Goal: Task Accomplishment & Management: Manage account settings

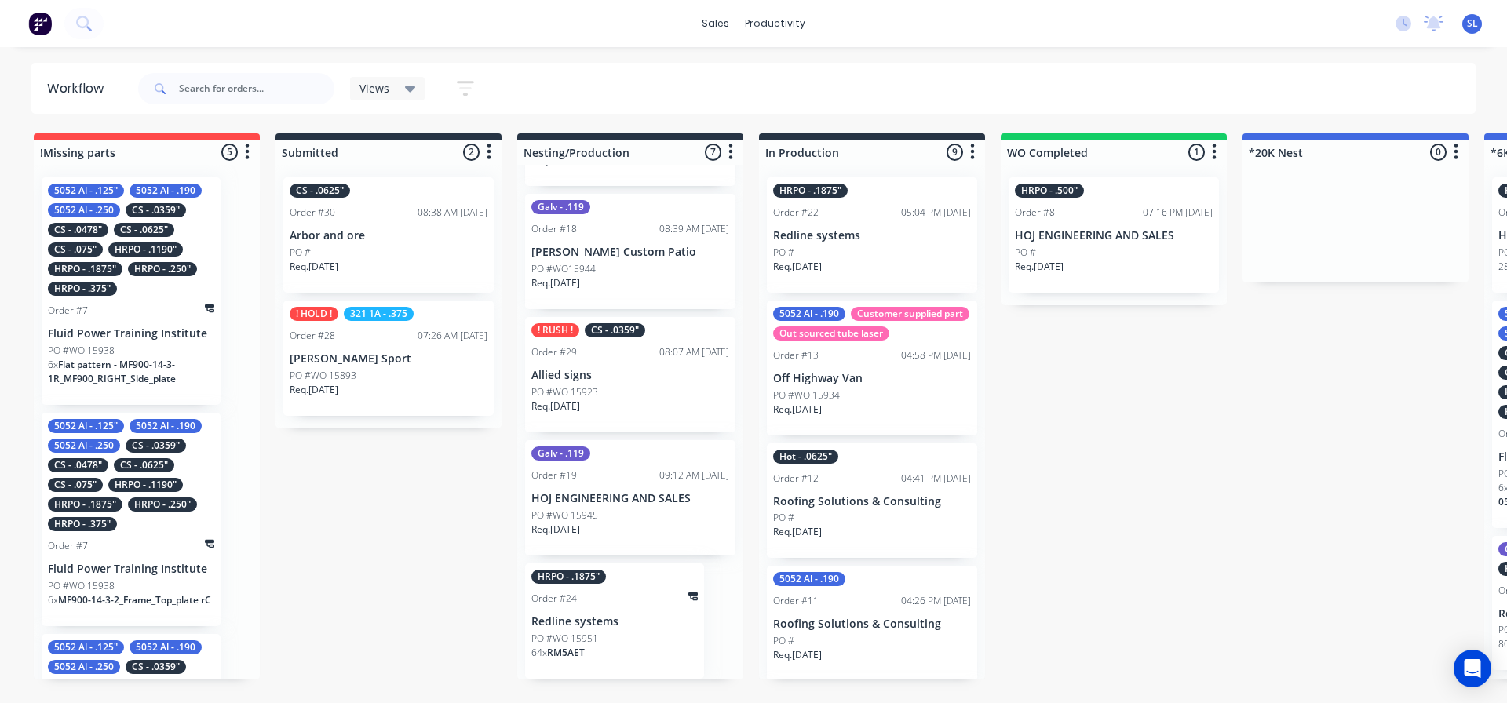
click at [600, 418] on div "Req. [DATE]" at bounding box center [630, 413] width 198 height 27
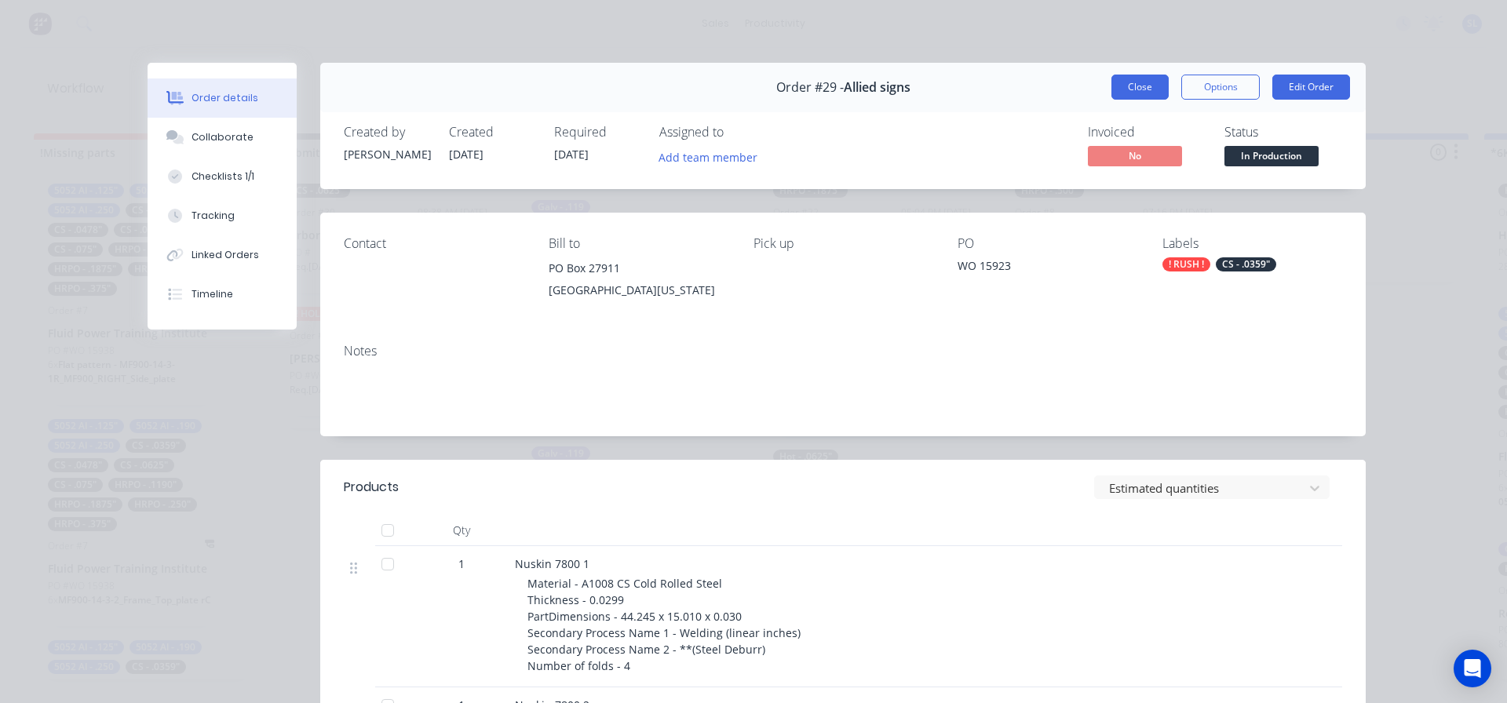
click at [1116, 88] on button "Close" at bounding box center [1139, 87] width 57 height 25
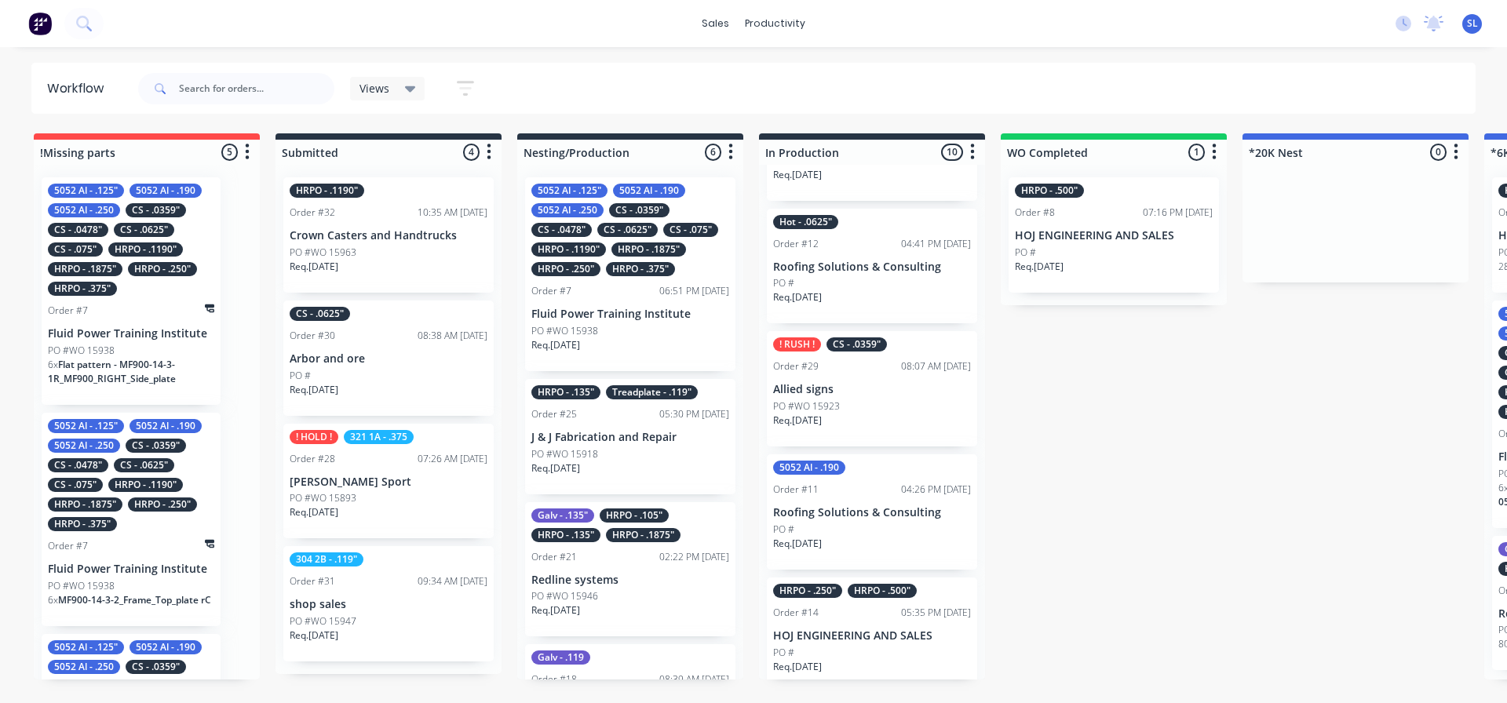
scroll to position [235, 0]
click at [887, 413] on div "PO #WO 15923" at bounding box center [872, 406] width 198 height 14
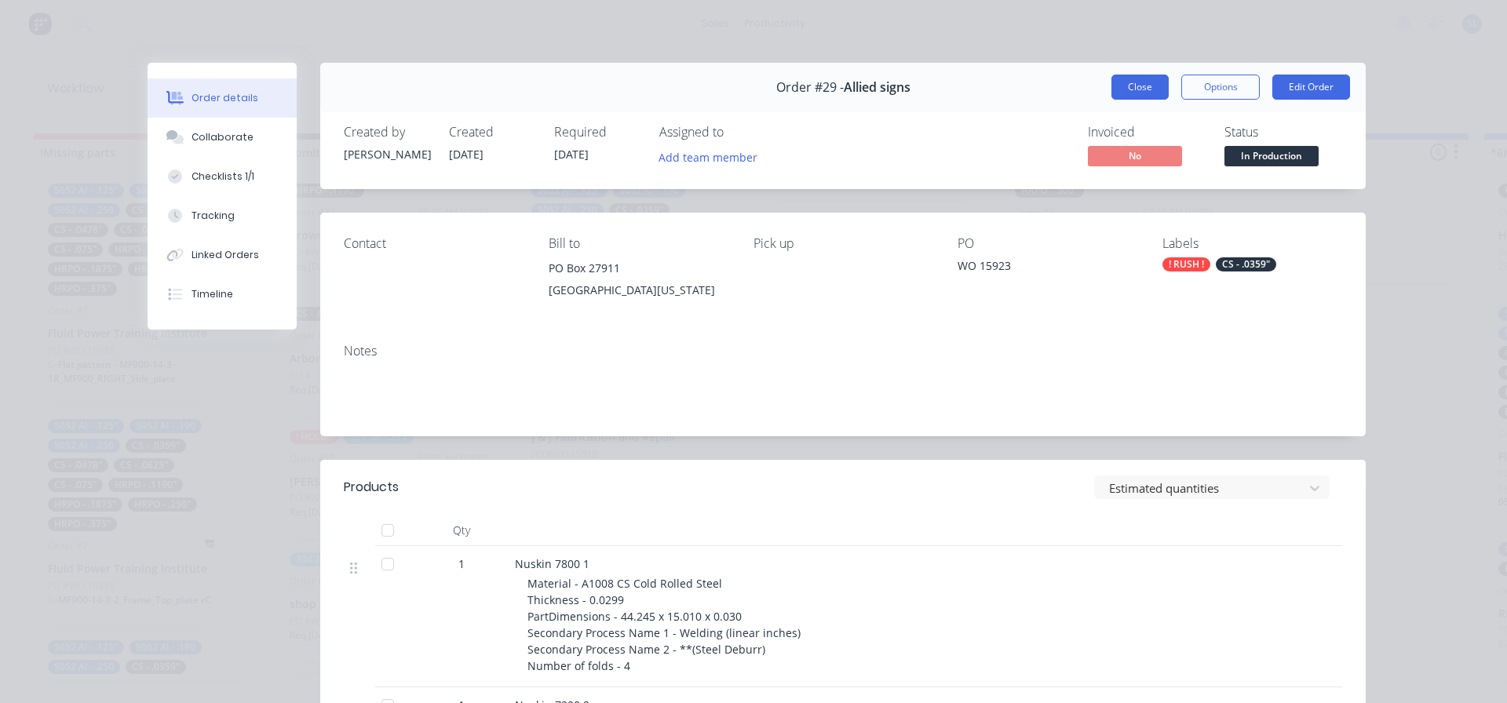
click at [1118, 99] on button "Close" at bounding box center [1139, 87] width 57 height 25
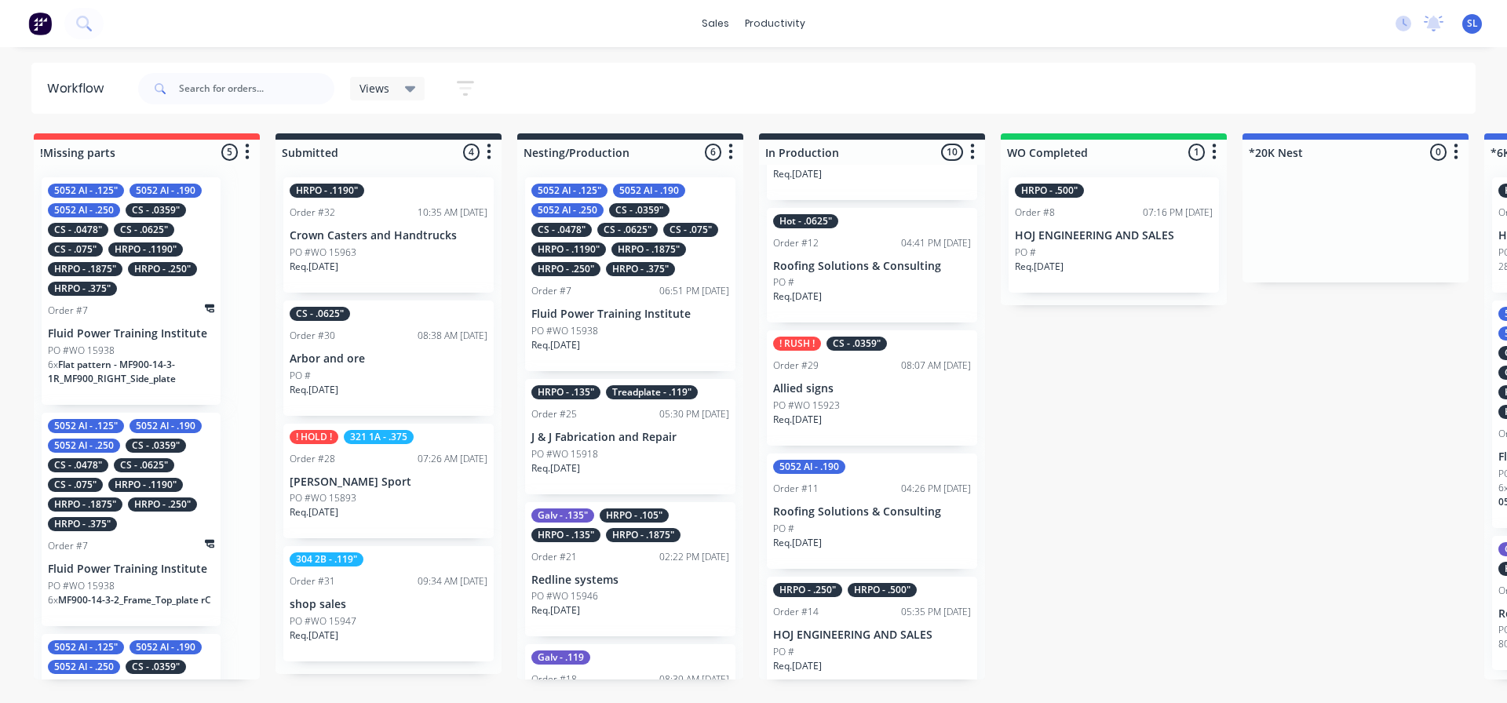
click at [822, 427] on p "Req. [DATE]" at bounding box center [797, 420] width 49 height 14
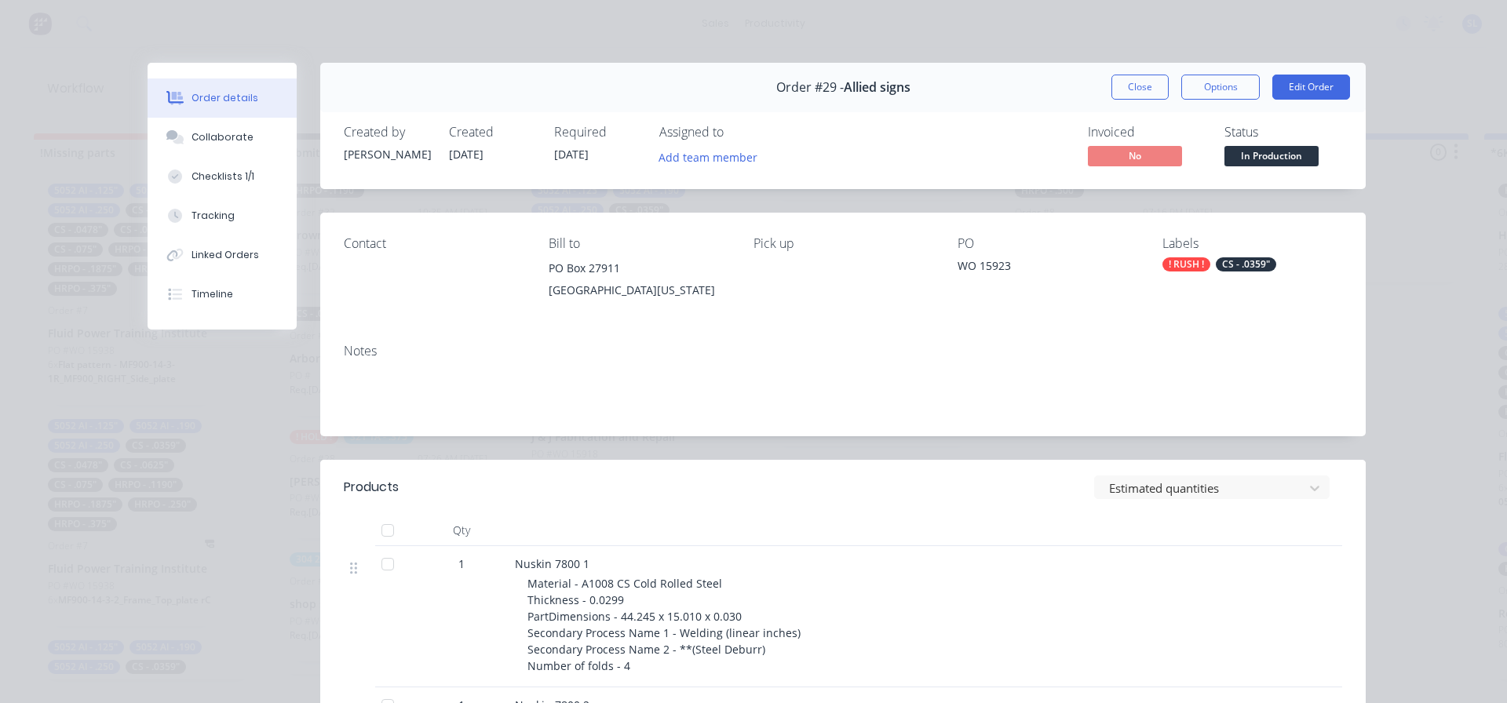
click at [1241, 168] on button "In Production" at bounding box center [1271, 158] width 94 height 24
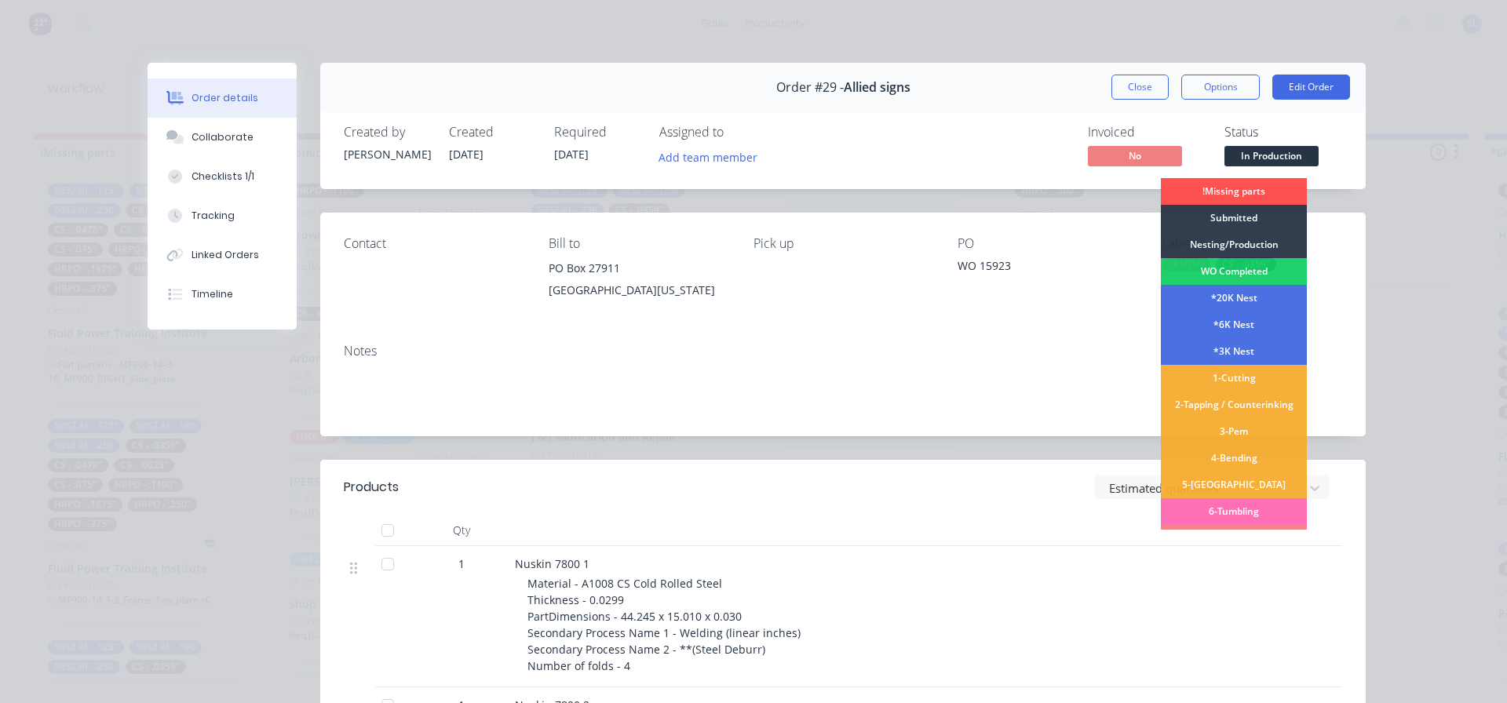
click at [1324, 311] on div "Contact Bill to PO Box 27911 SALT LAKE CITY, Utah, 84127 Pick up PO WO 15923 La…" at bounding box center [842, 272] width 1045 height 119
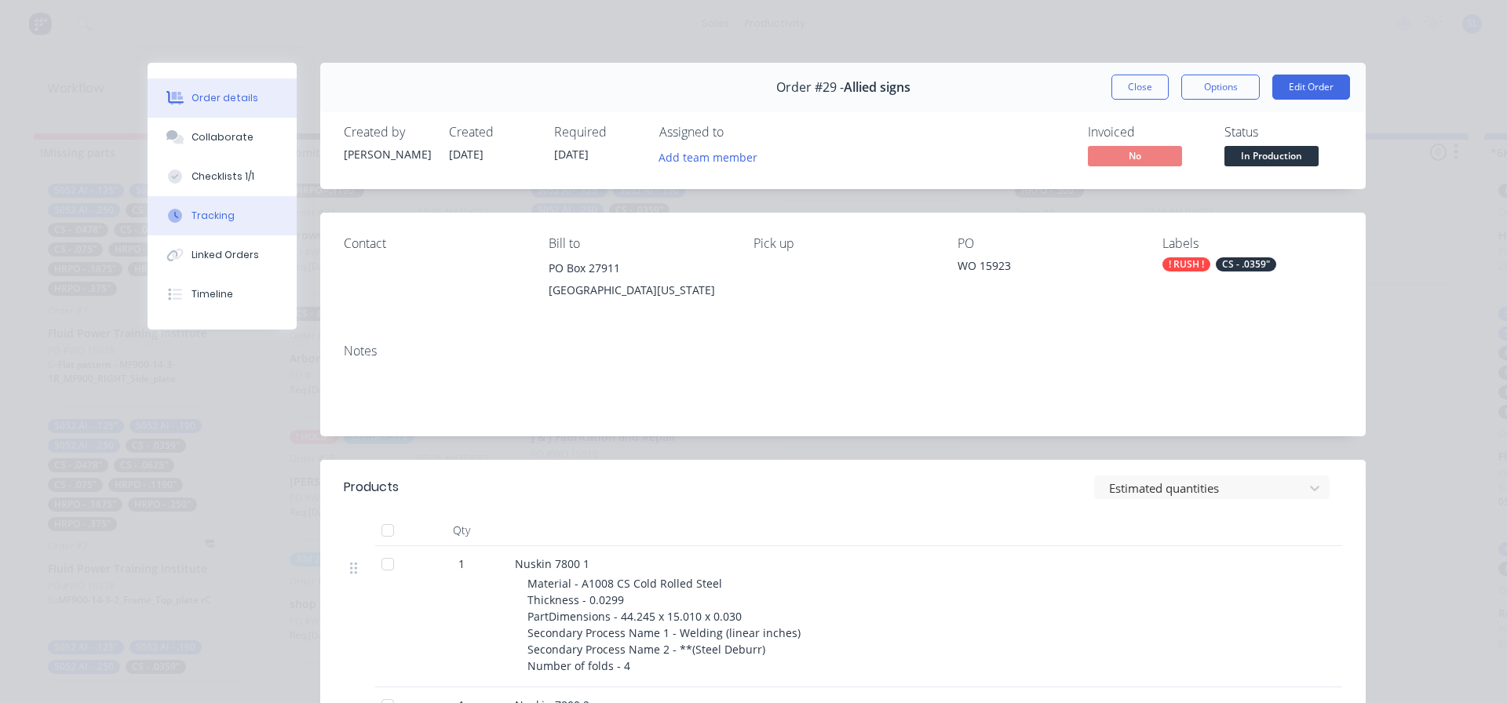
click at [217, 211] on div "Tracking" at bounding box center [213, 216] width 43 height 14
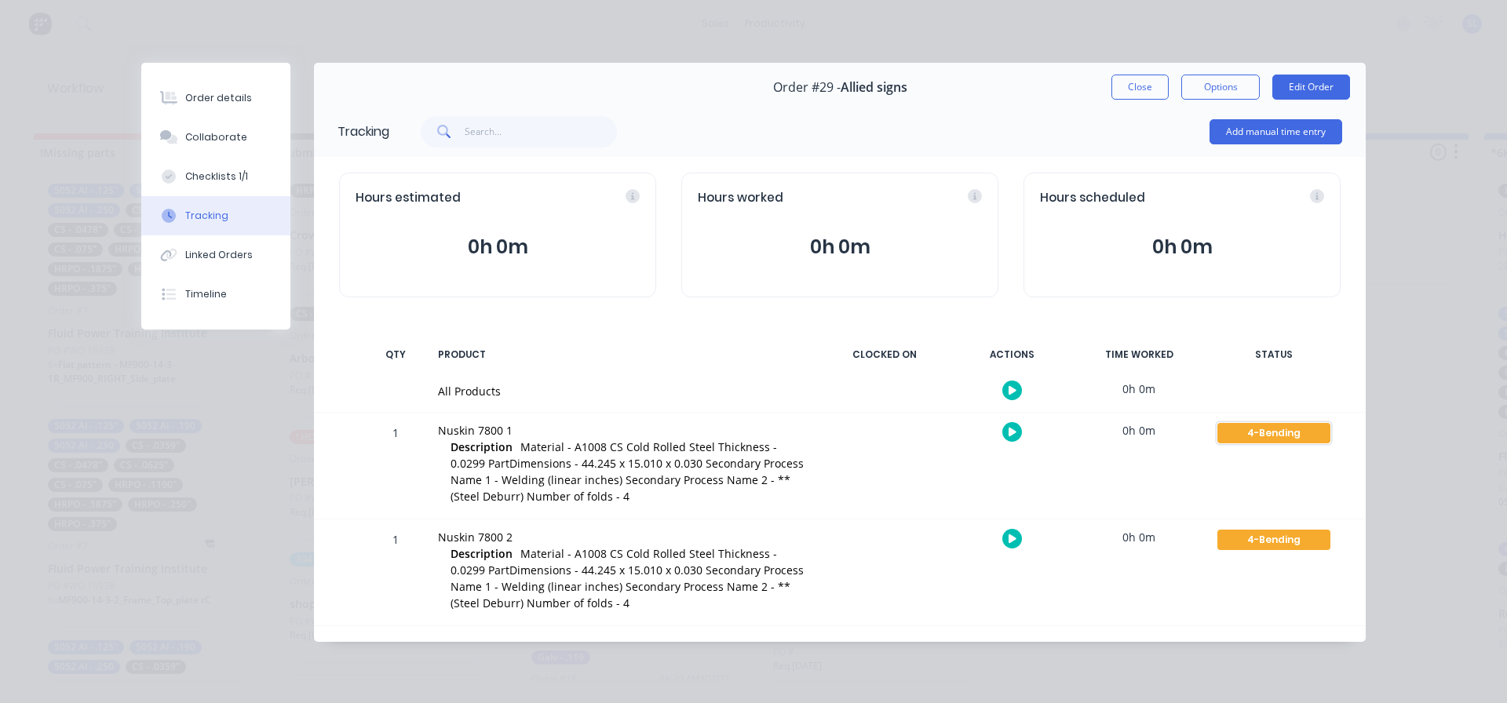
click at [1263, 435] on div "4-Bending" at bounding box center [1273, 433] width 113 height 20
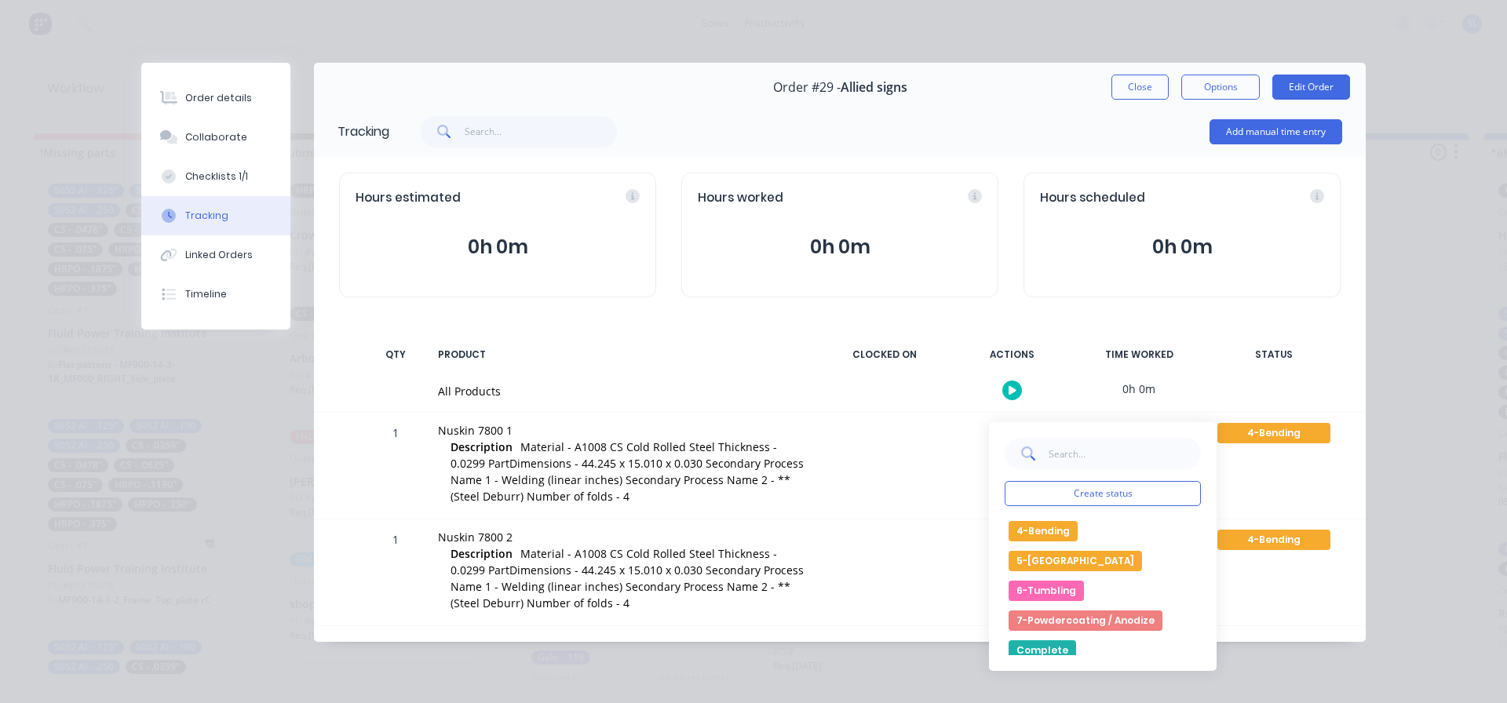
click at [1038, 557] on button "5-[GEOGRAPHIC_DATA]" at bounding box center [1075, 561] width 133 height 20
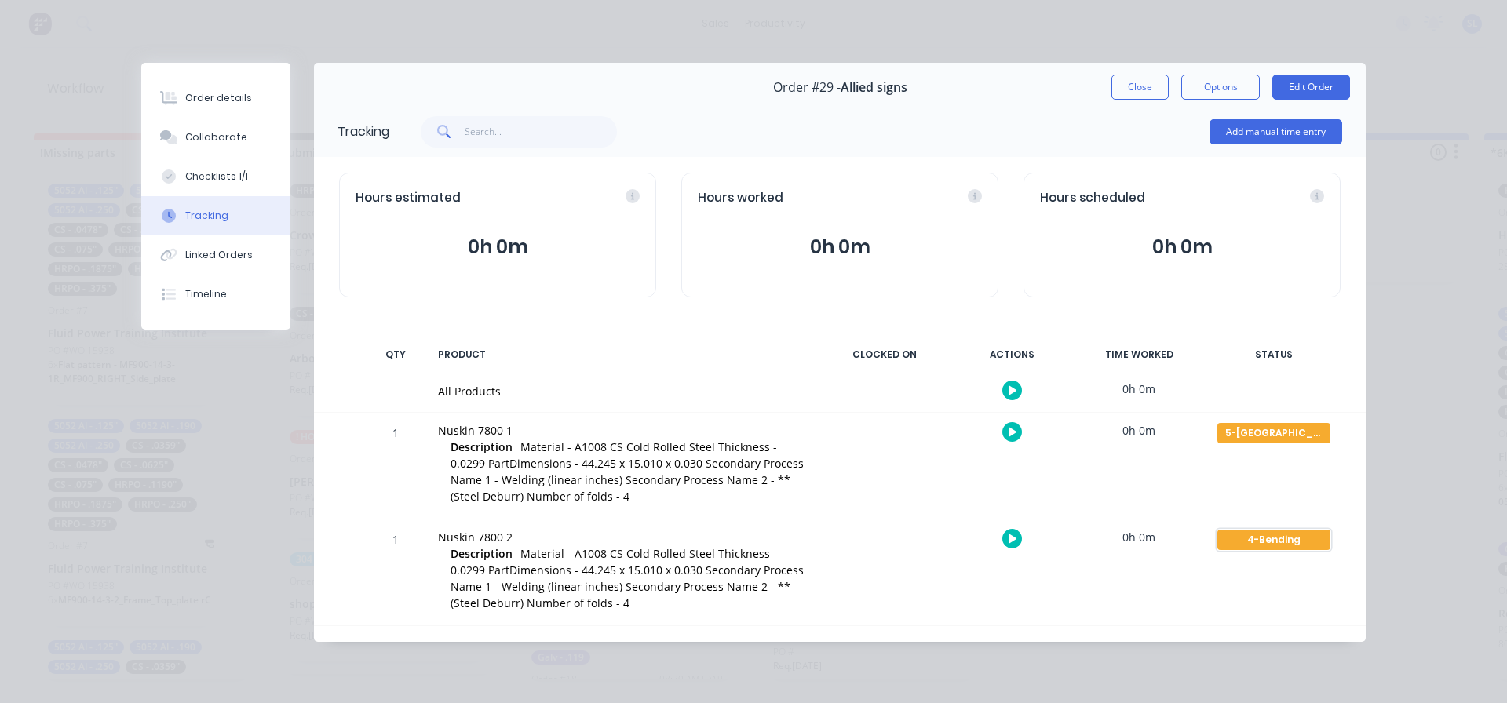
click at [1271, 546] on div "4-Bending" at bounding box center [1273, 540] width 113 height 20
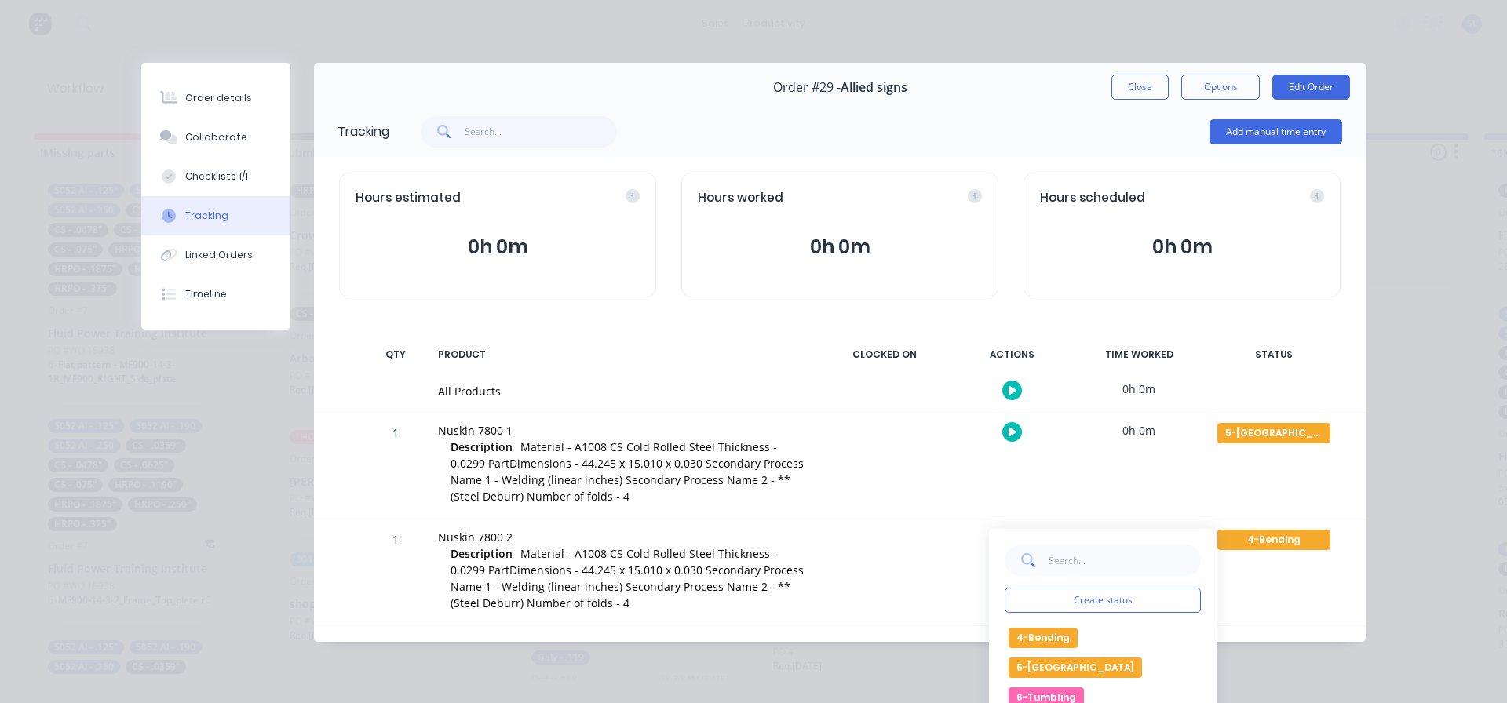
click at [1047, 664] on button "5-[GEOGRAPHIC_DATA]" at bounding box center [1075, 668] width 133 height 20
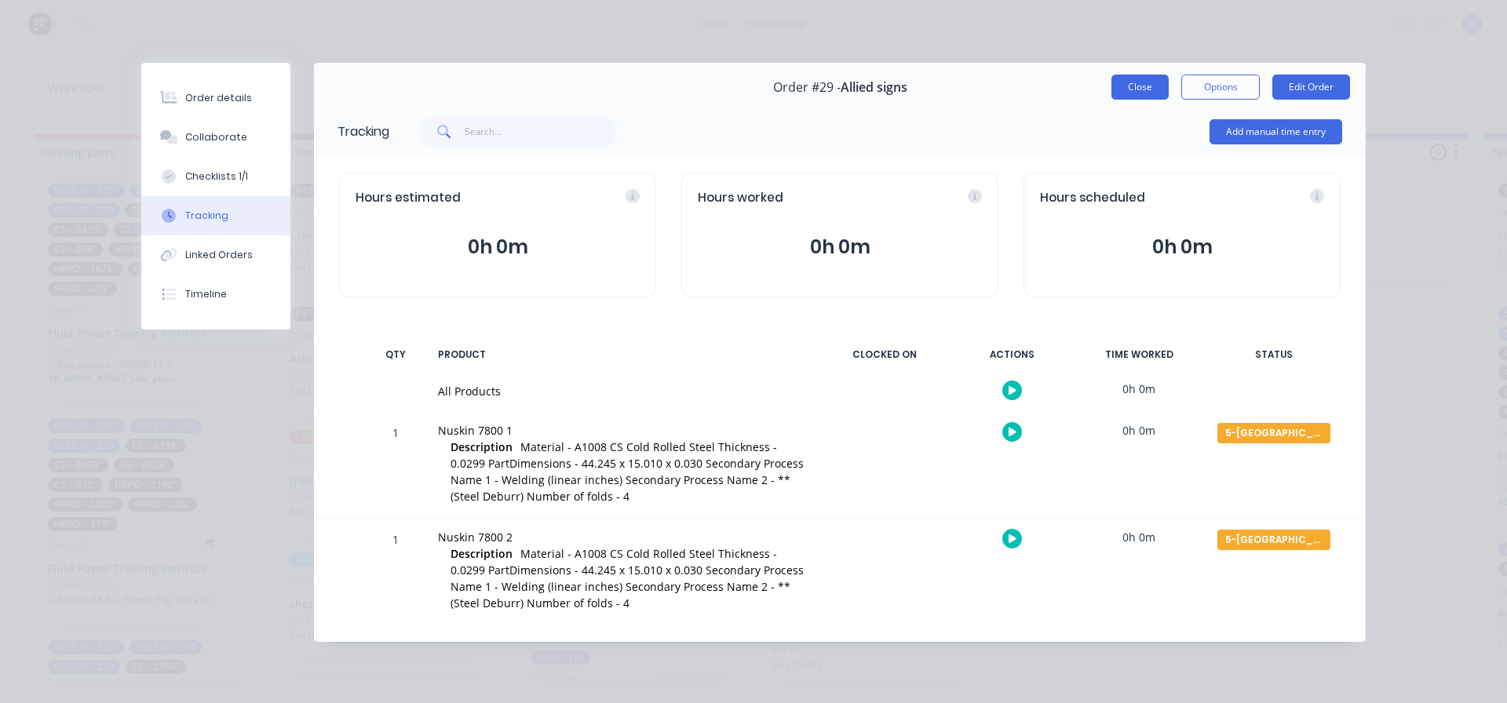
click at [1135, 88] on button "Close" at bounding box center [1139, 87] width 57 height 25
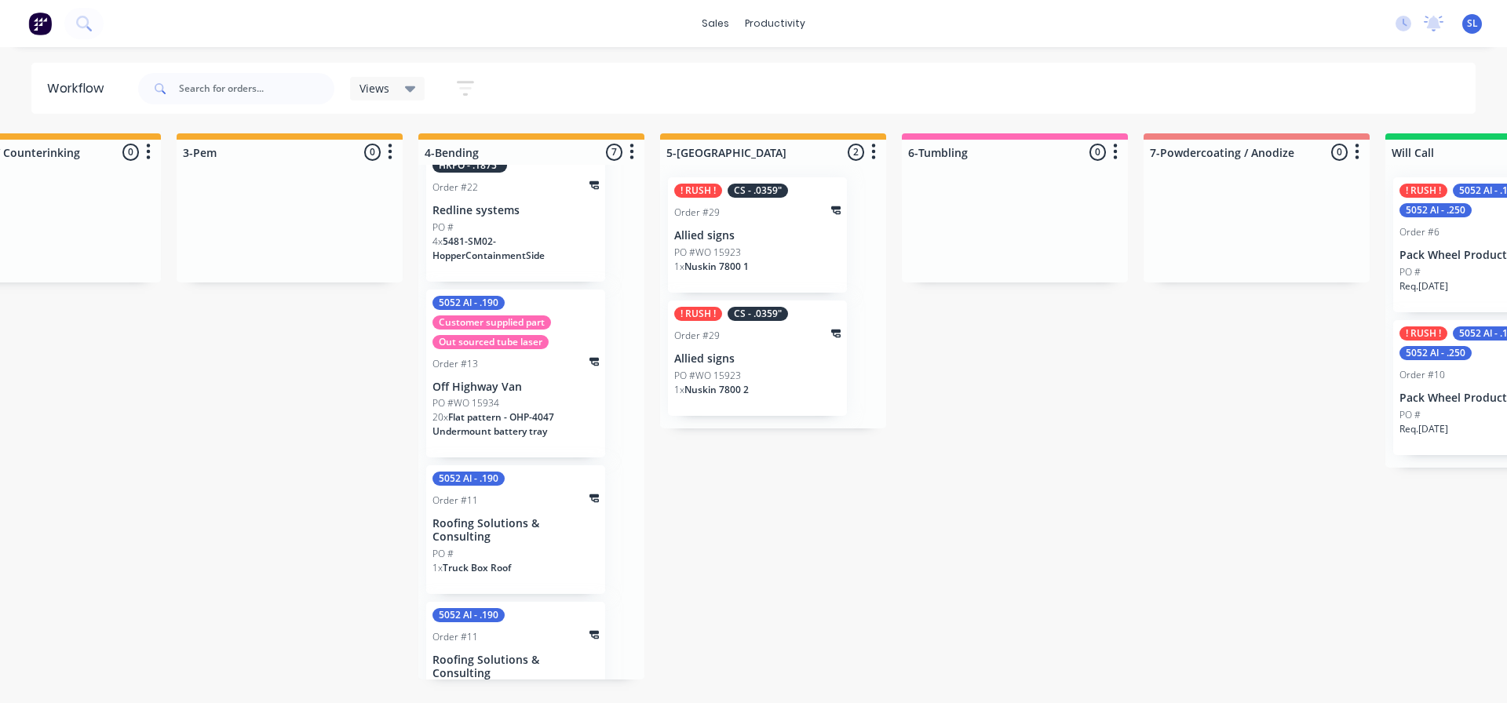
scroll to position [407, 0]
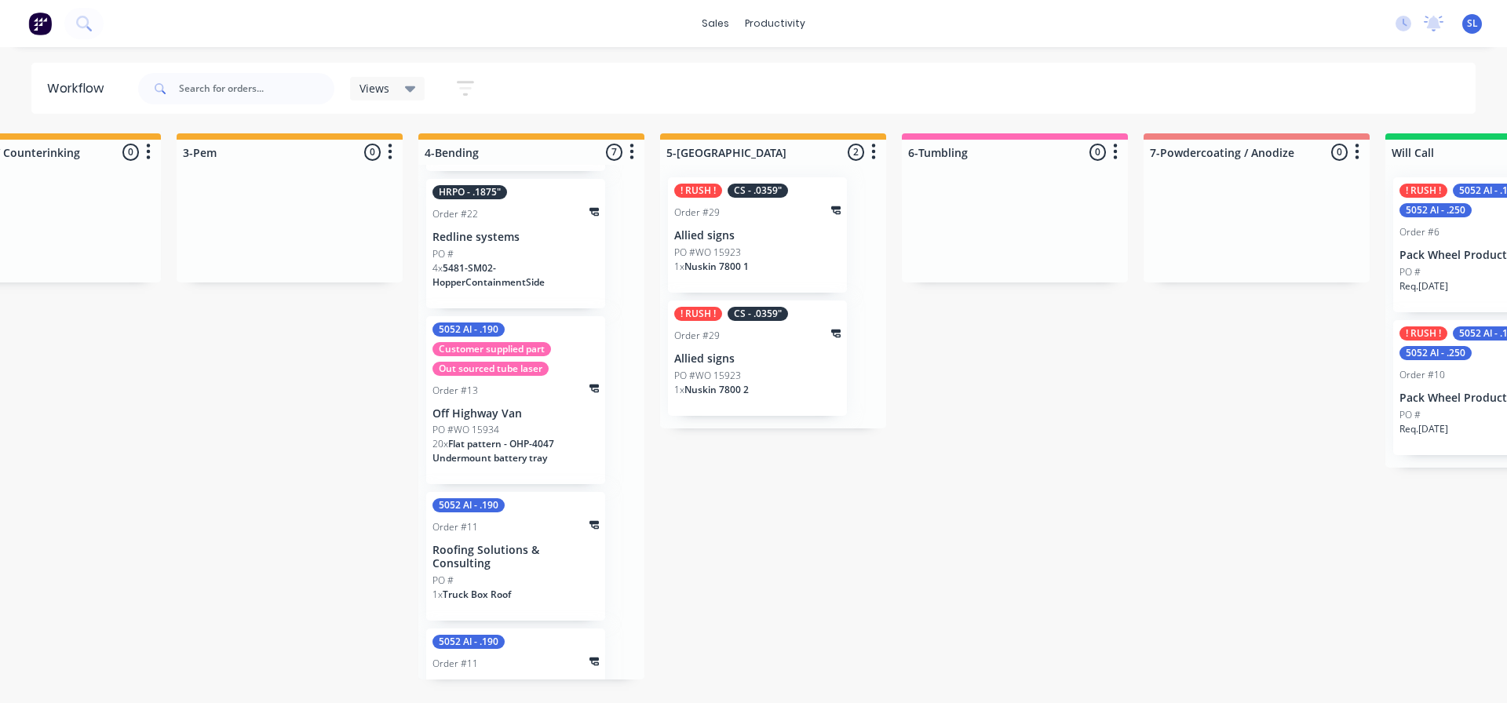
click at [482, 448] on span "Flat pattern - OHP-4047 Undermount battery tray" at bounding box center [493, 450] width 122 height 27
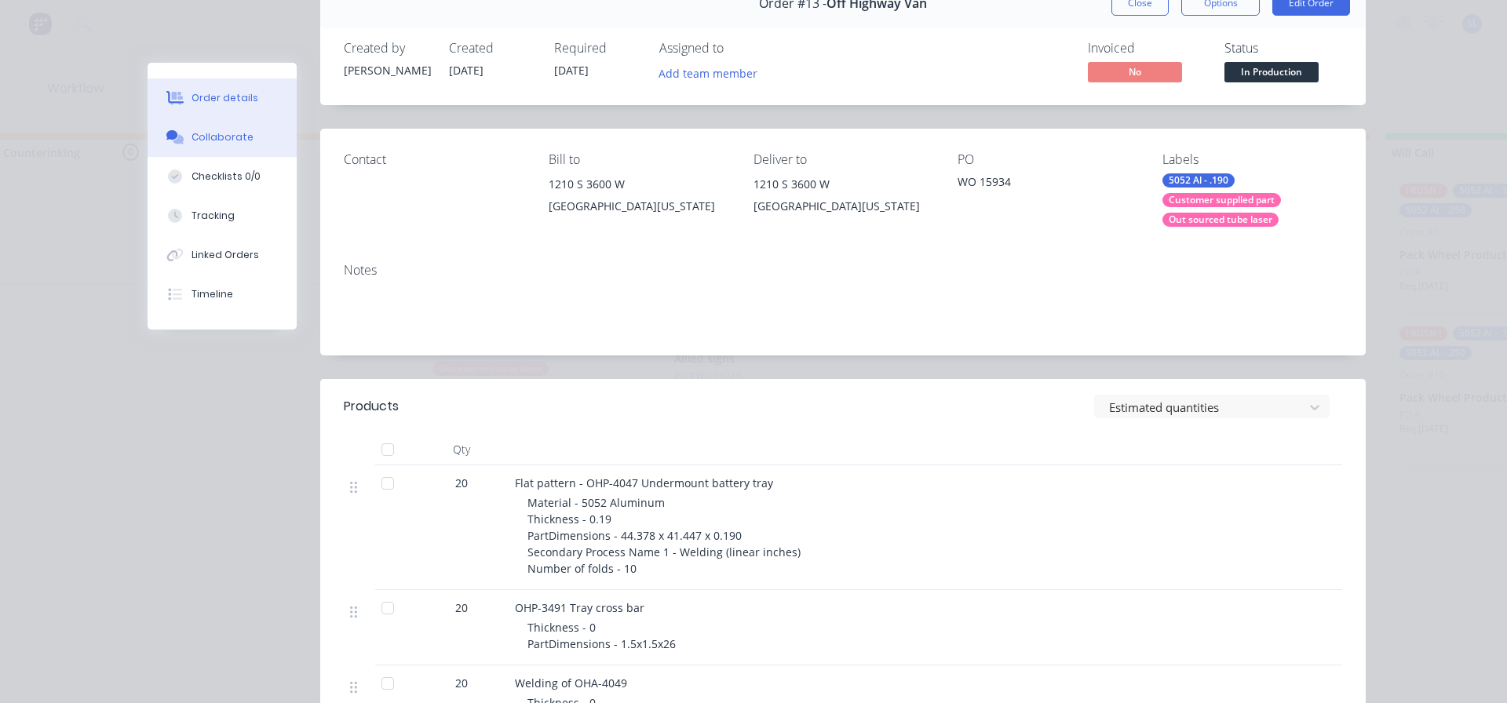
scroll to position [0, 0]
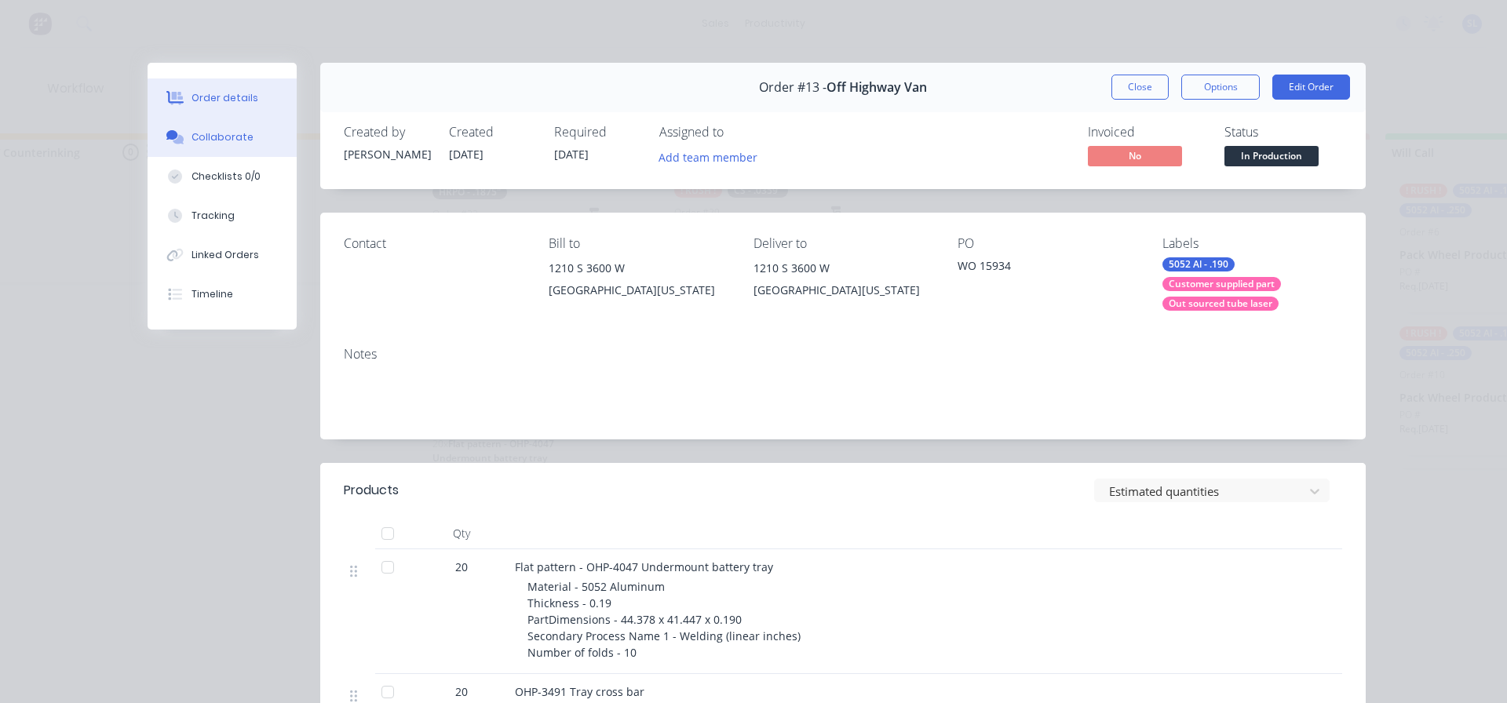
click at [195, 137] on div "Collaborate" at bounding box center [223, 137] width 62 height 14
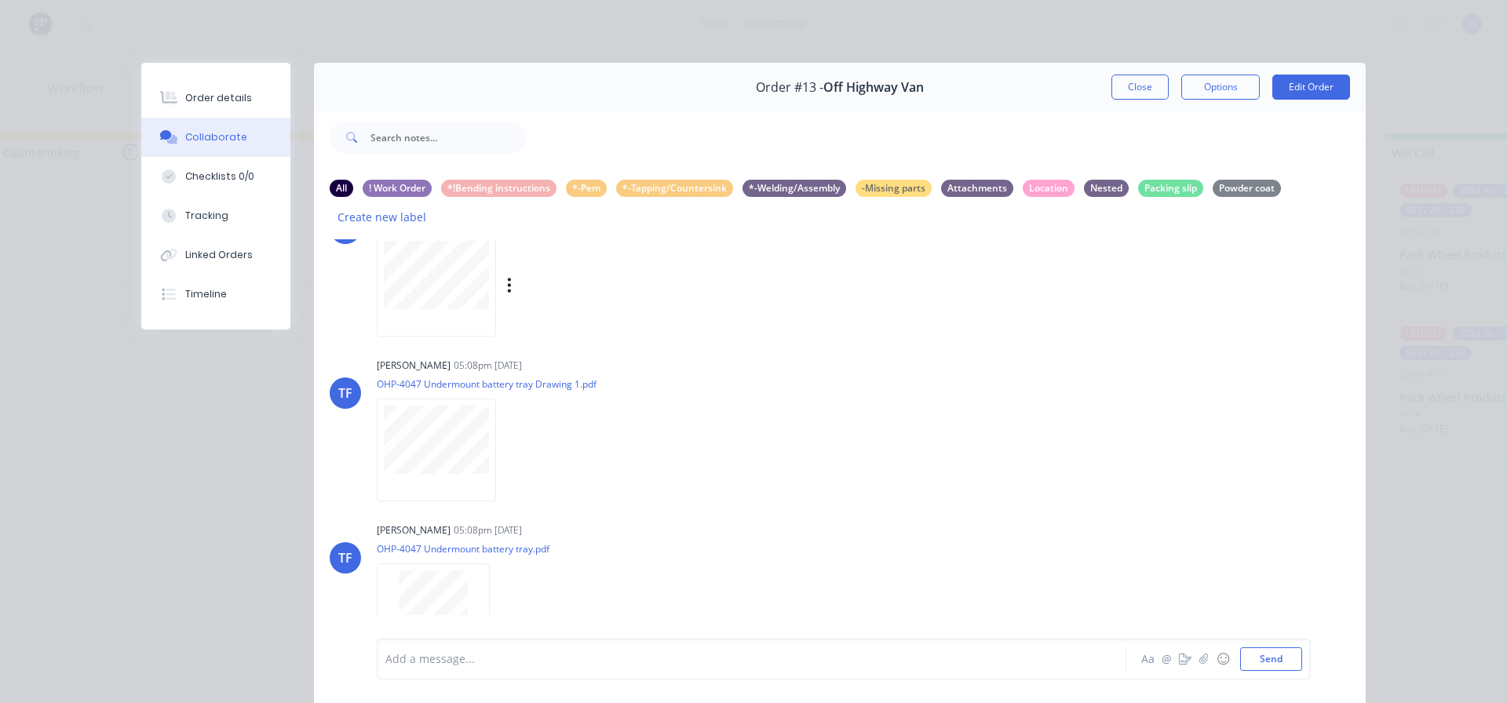
scroll to position [625, 0]
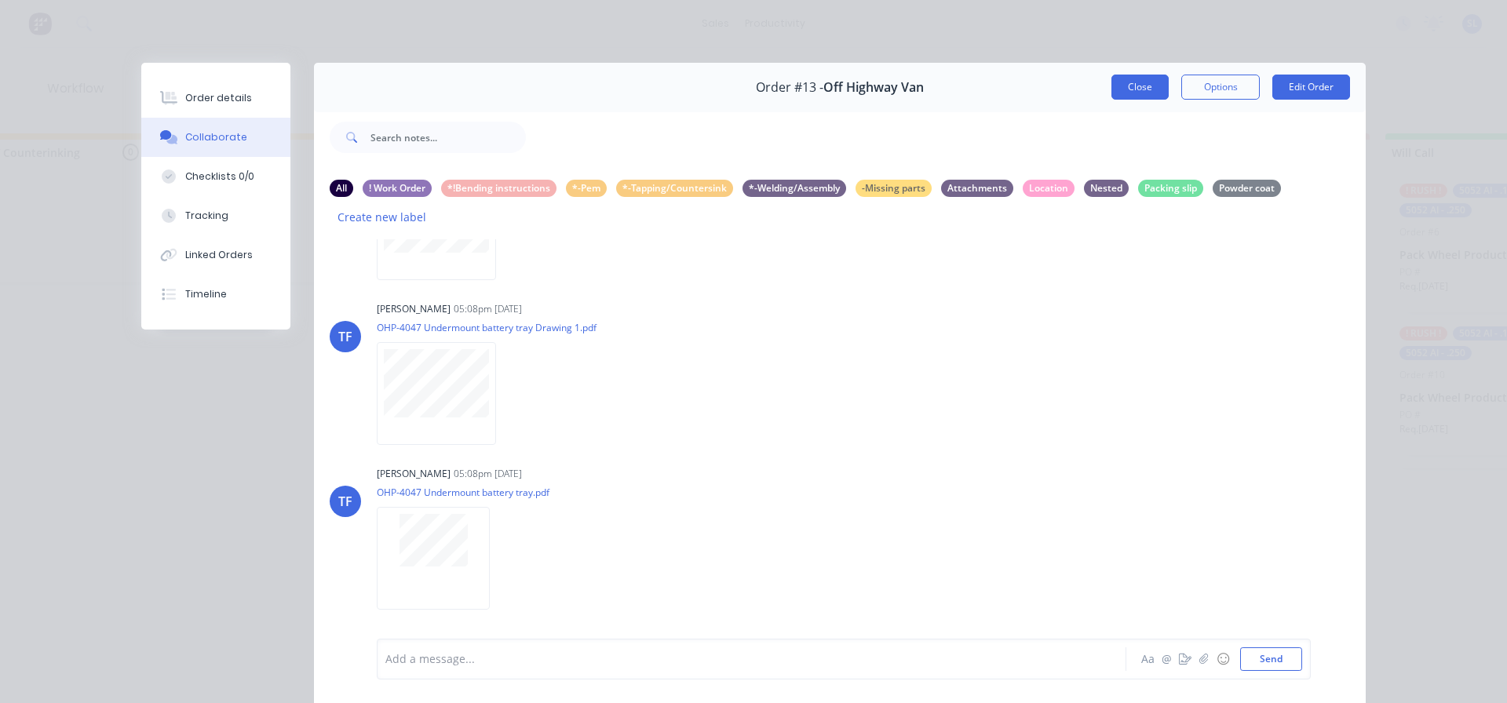
click at [1130, 92] on button "Close" at bounding box center [1139, 87] width 57 height 25
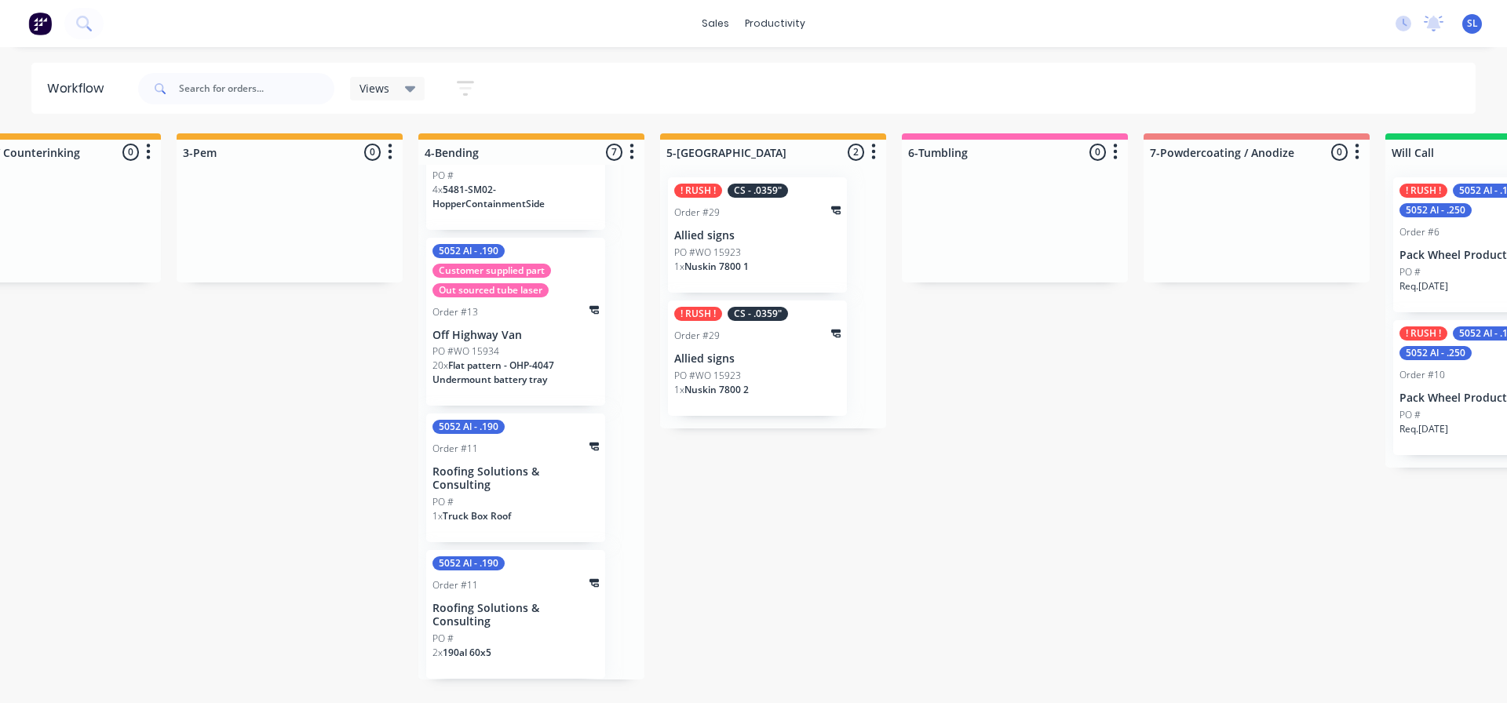
scroll to position [407, 0]
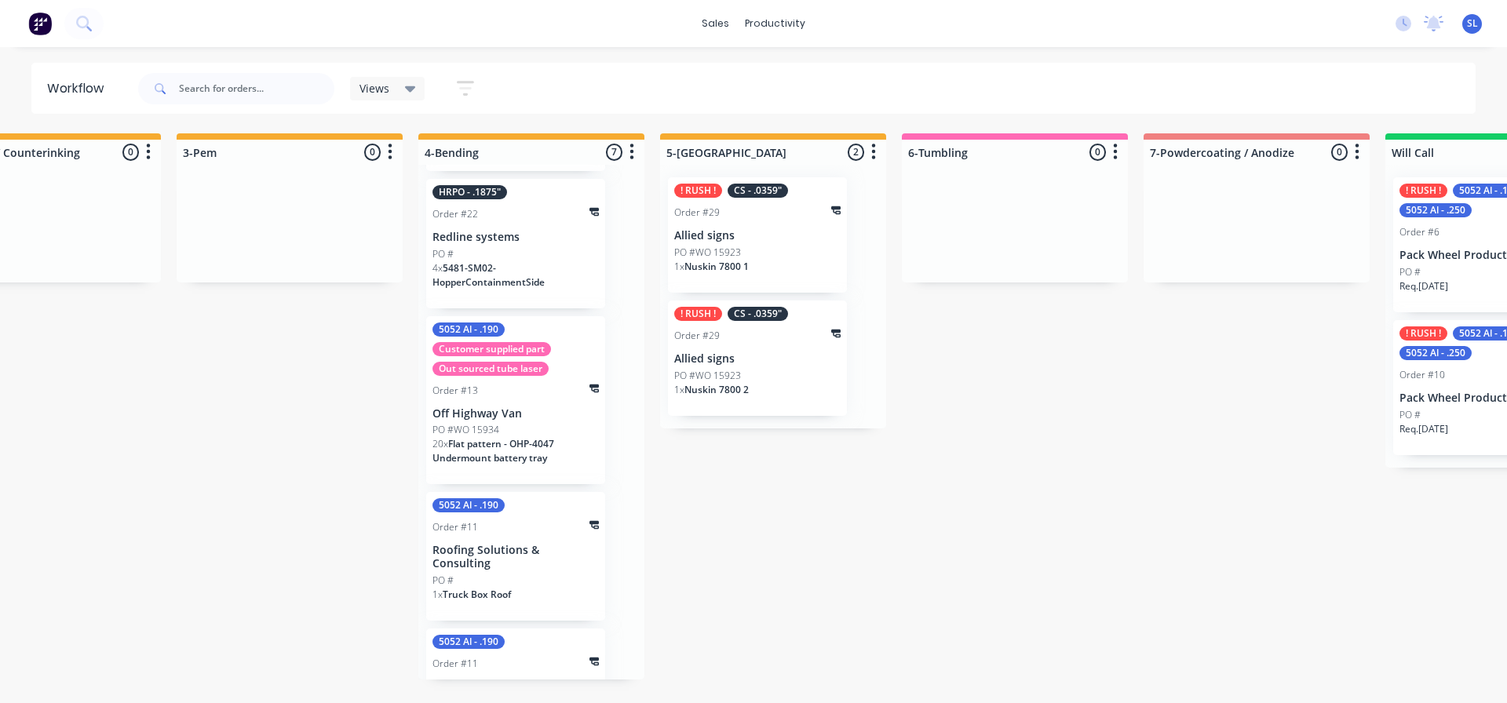
click at [483, 295] on div "4 x 5481-SM02-HopperContainmentSide" at bounding box center [515, 281] width 166 height 41
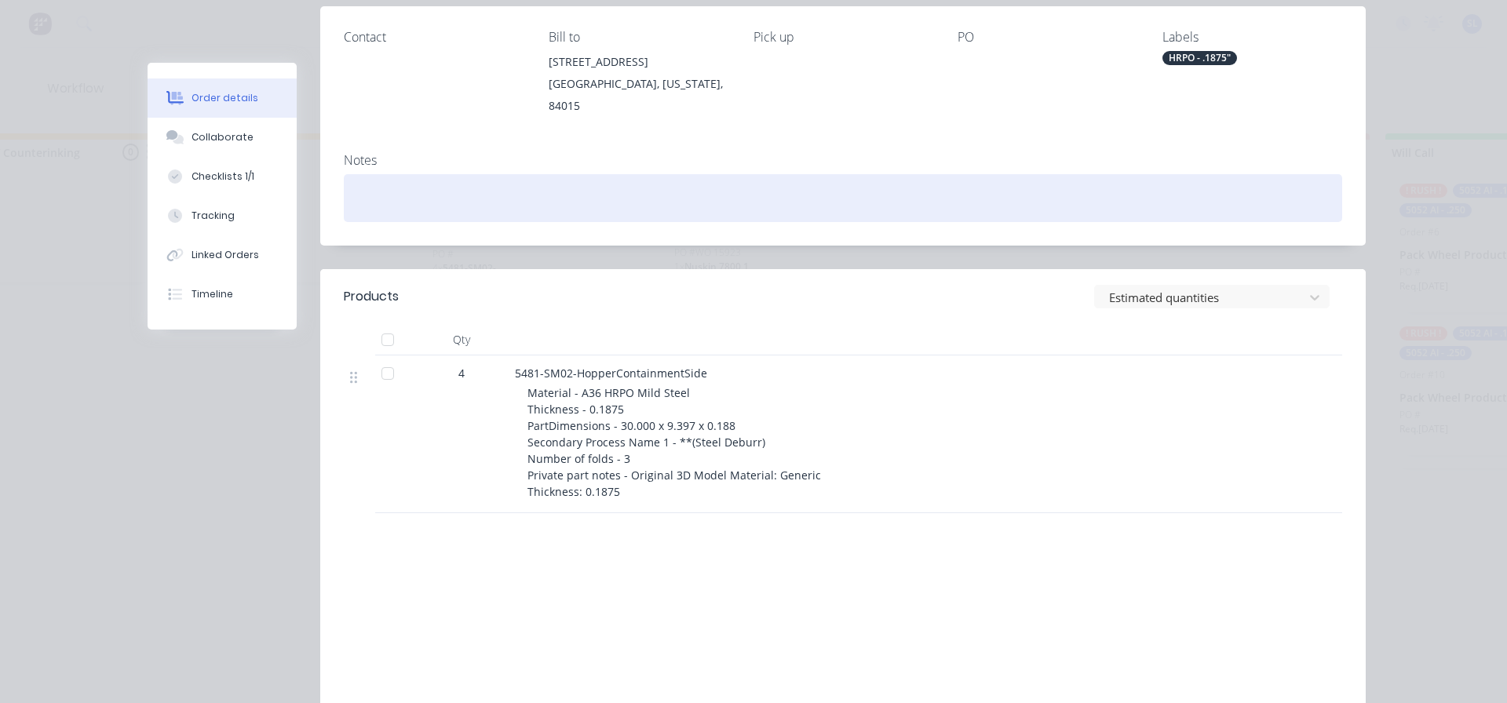
scroll to position [94, 0]
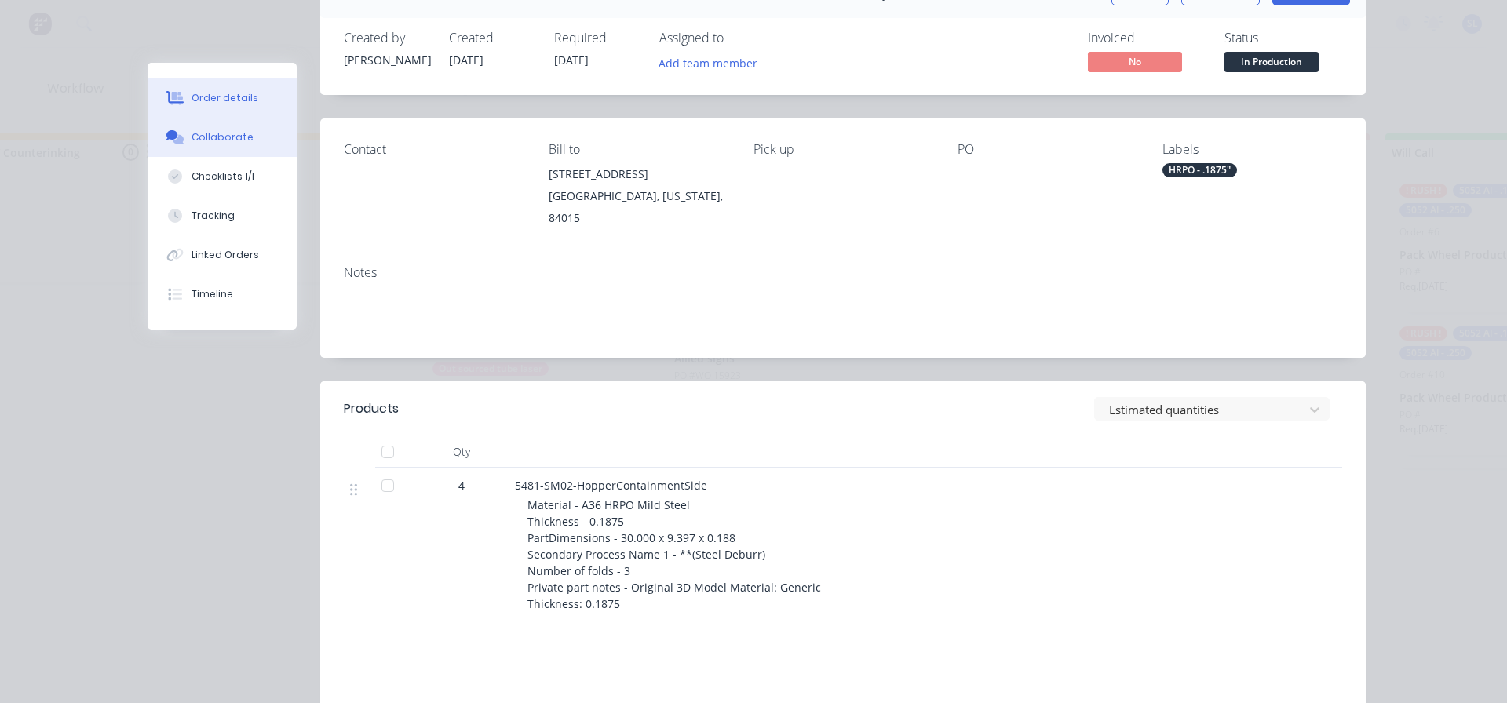
click at [221, 151] on button "Collaborate" at bounding box center [222, 137] width 149 height 39
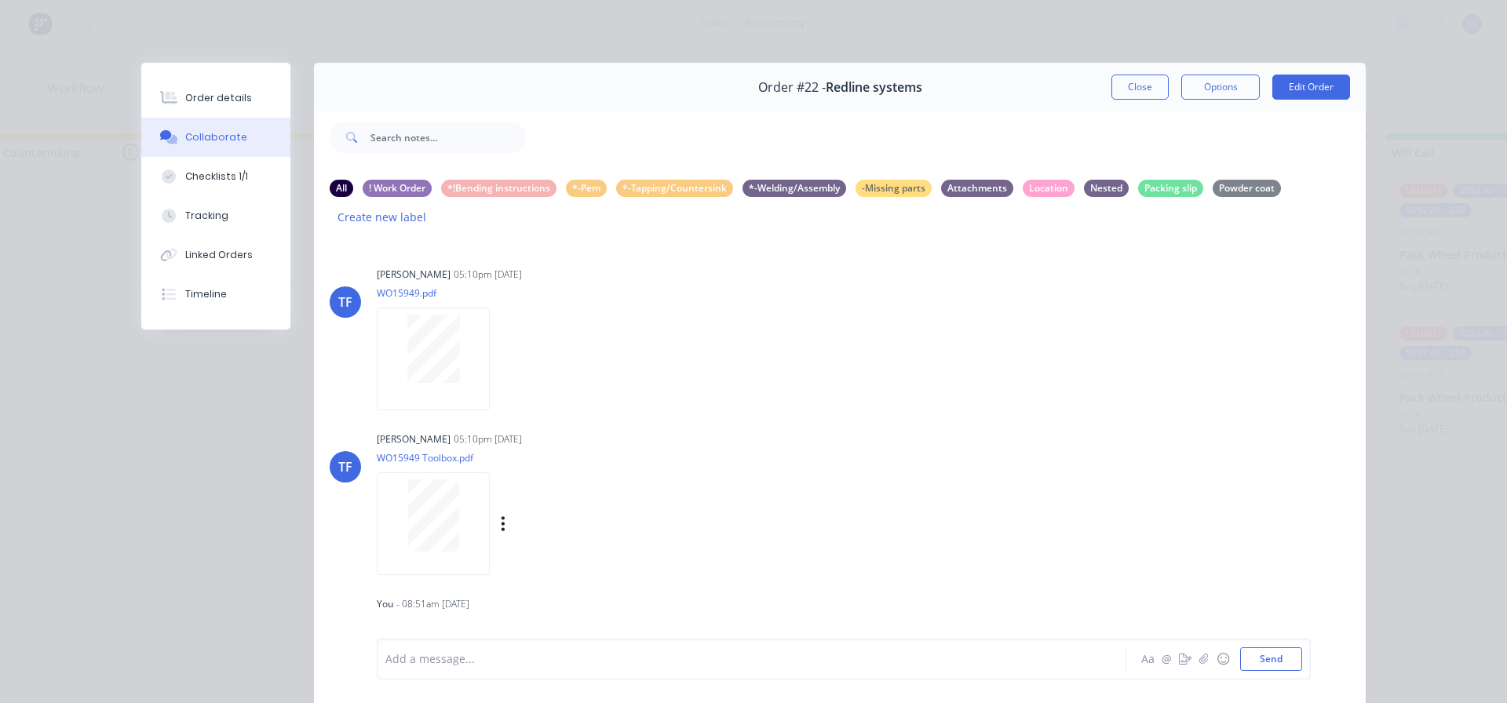
scroll to position [110, 0]
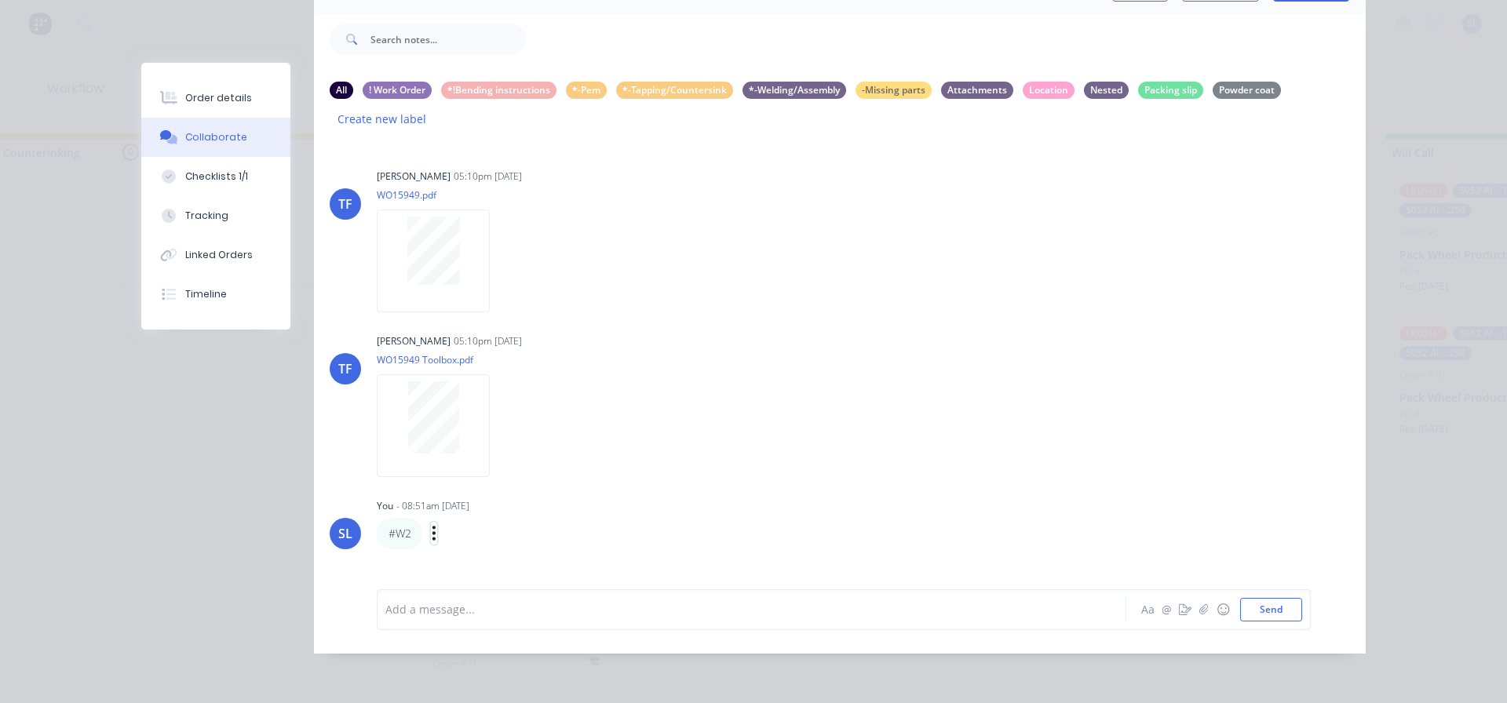
click at [432, 526] on icon "button" at bounding box center [434, 533] width 5 height 18
click at [695, 499] on div "You - 08:51am 13/10/25" at bounding box center [622, 506] width 491 height 14
click at [479, 602] on div at bounding box center [729, 609] width 687 height 16
click at [491, 615] on span "needdrawing" at bounding box center [526, 609] width 70 height 15
click at [1285, 604] on button "Send" at bounding box center [1271, 610] width 62 height 24
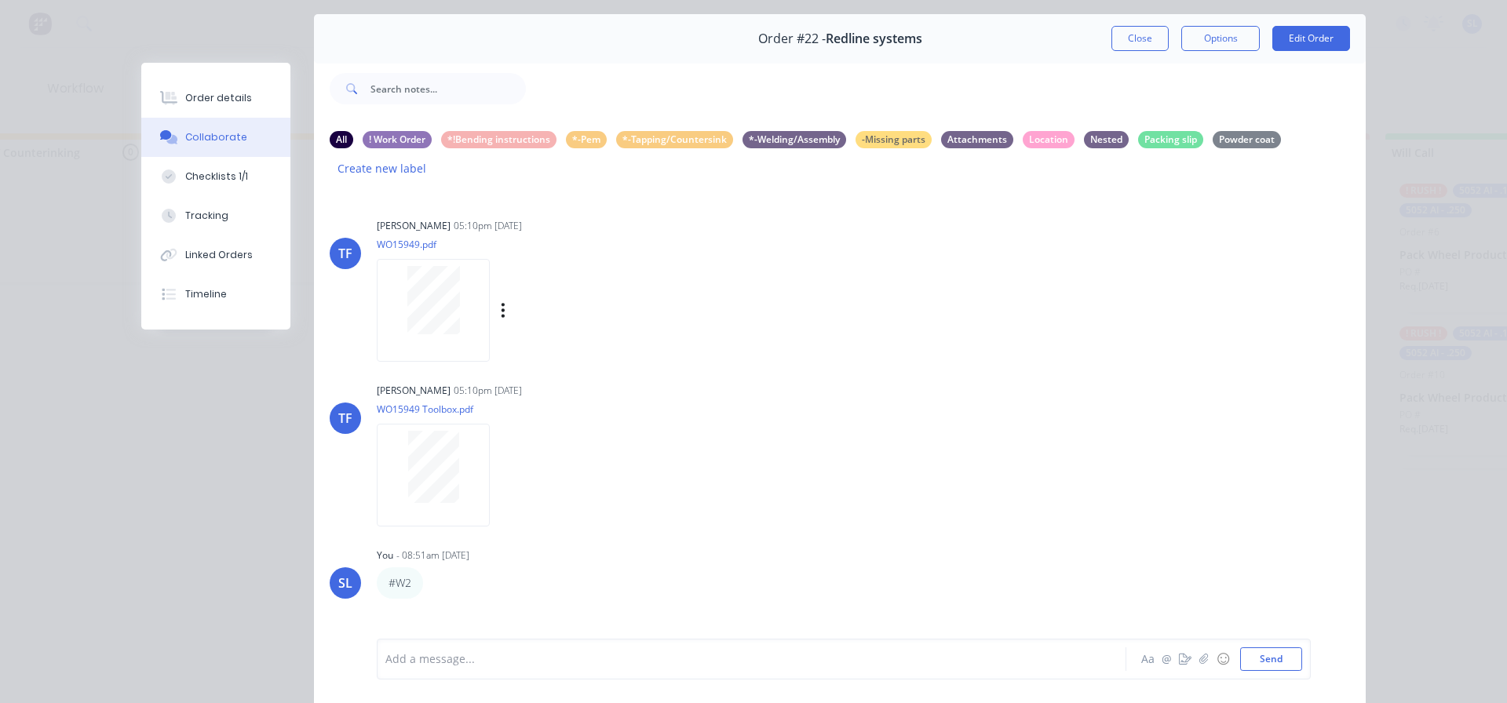
scroll to position [0, 0]
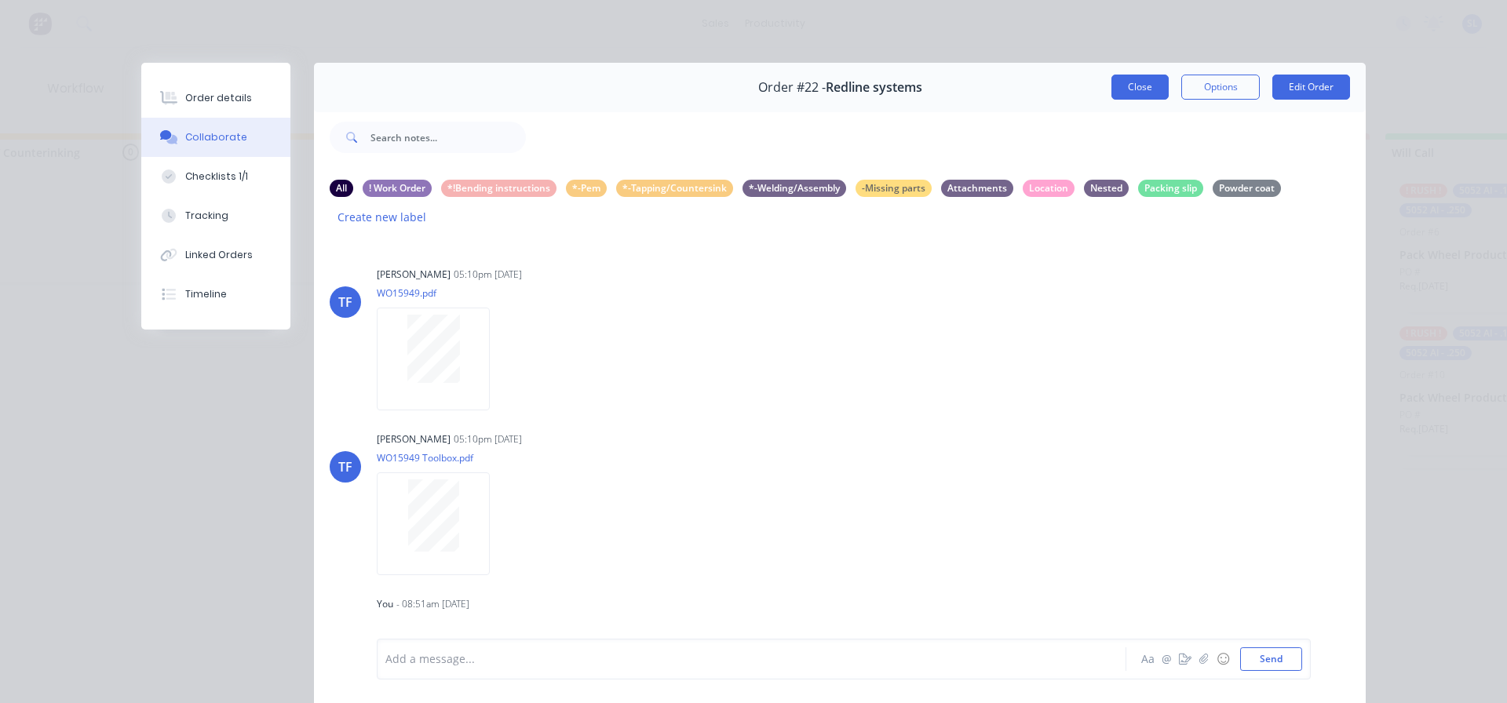
click at [1148, 81] on button "Close" at bounding box center [1139, 87] width 57 height 25
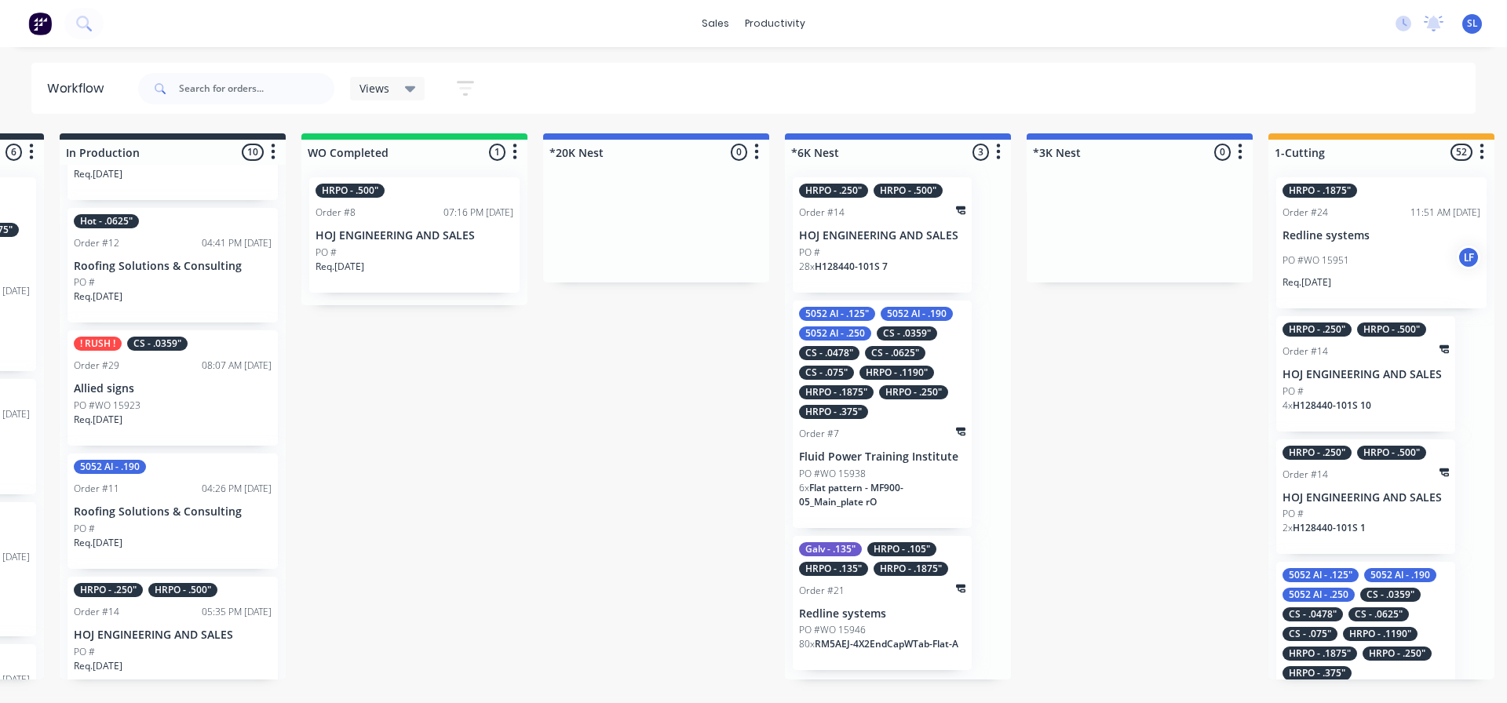
scroll to position [0, 709]
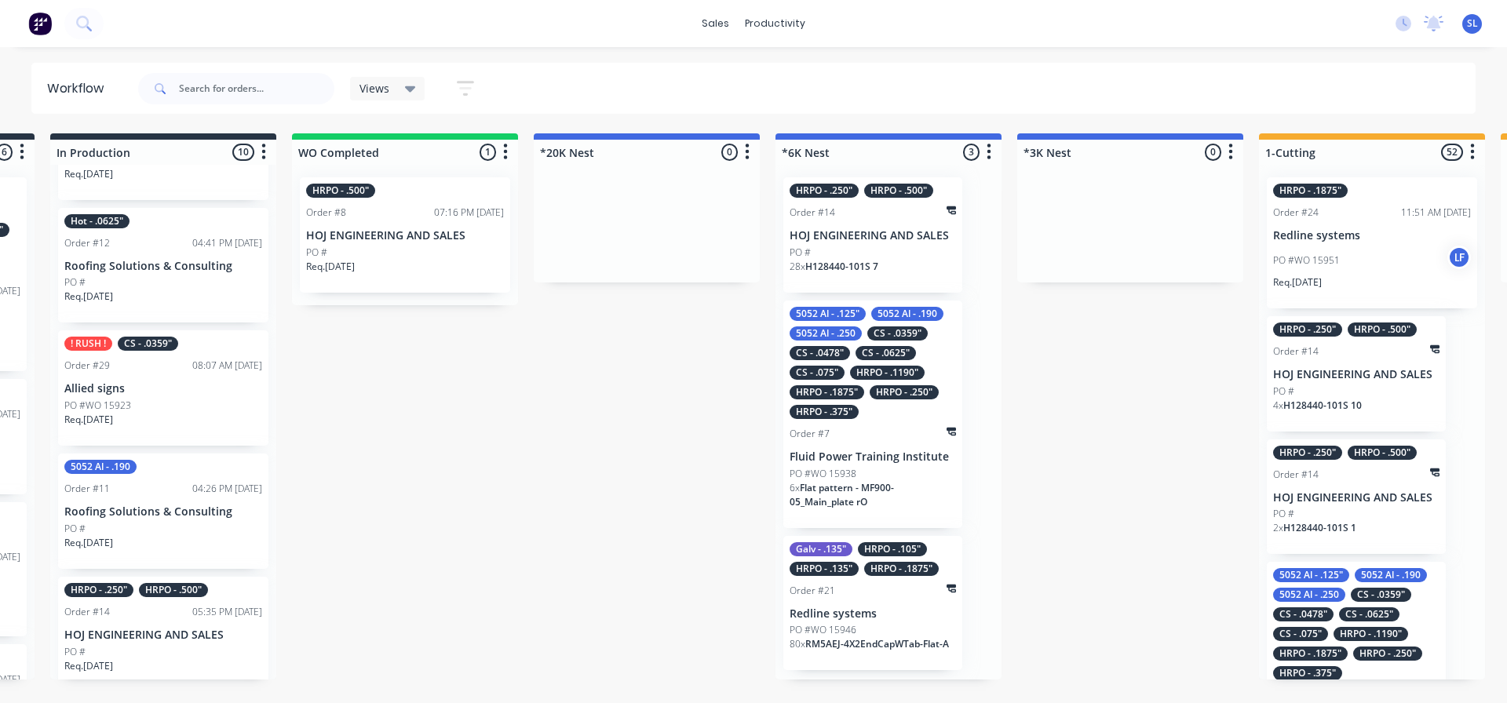
click at [861, 279] on div "28 x H128440-101S 7" at bounding box center [873, 273] width 166 height 27
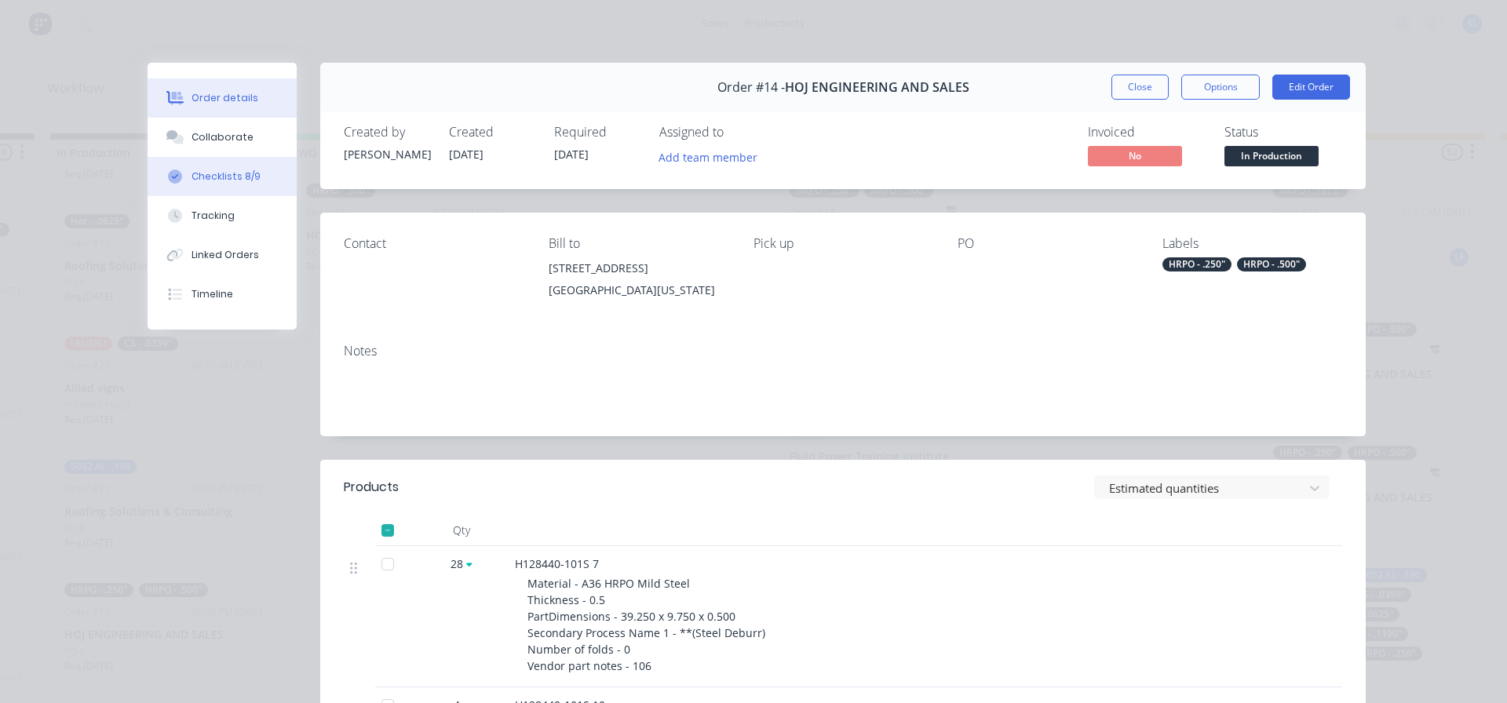
click at [223, 170] on div "Checklists 8/9" at bounding box center [226, 177] width 69 height 14
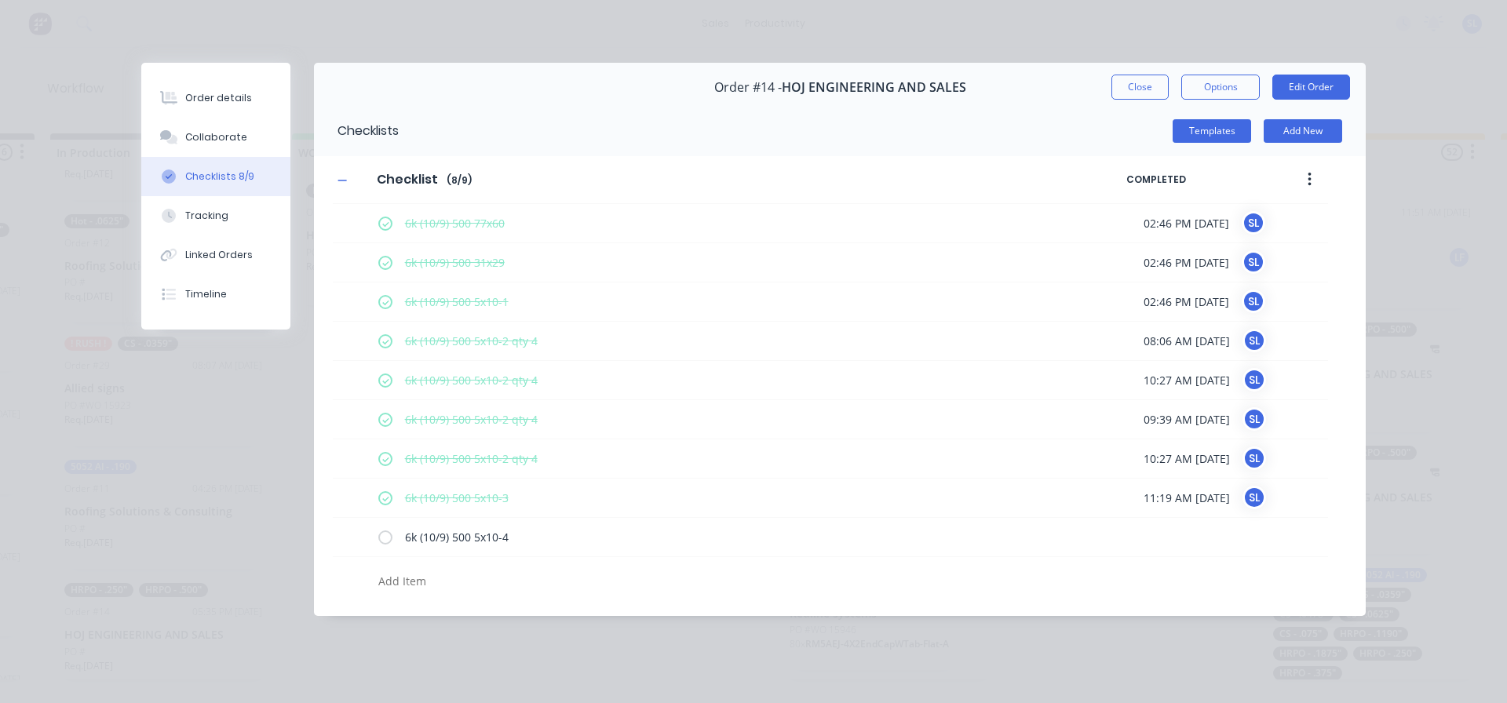
click at [1146, 72] on div "Order #14 - HOJ ENGINEERING AND SALES Close Options Edit Order" at bounding box center [840, 87] width 1052 height 49
click at [1146, 89] on button "Close" at bounding box center [1139, 87] width 57 height 25
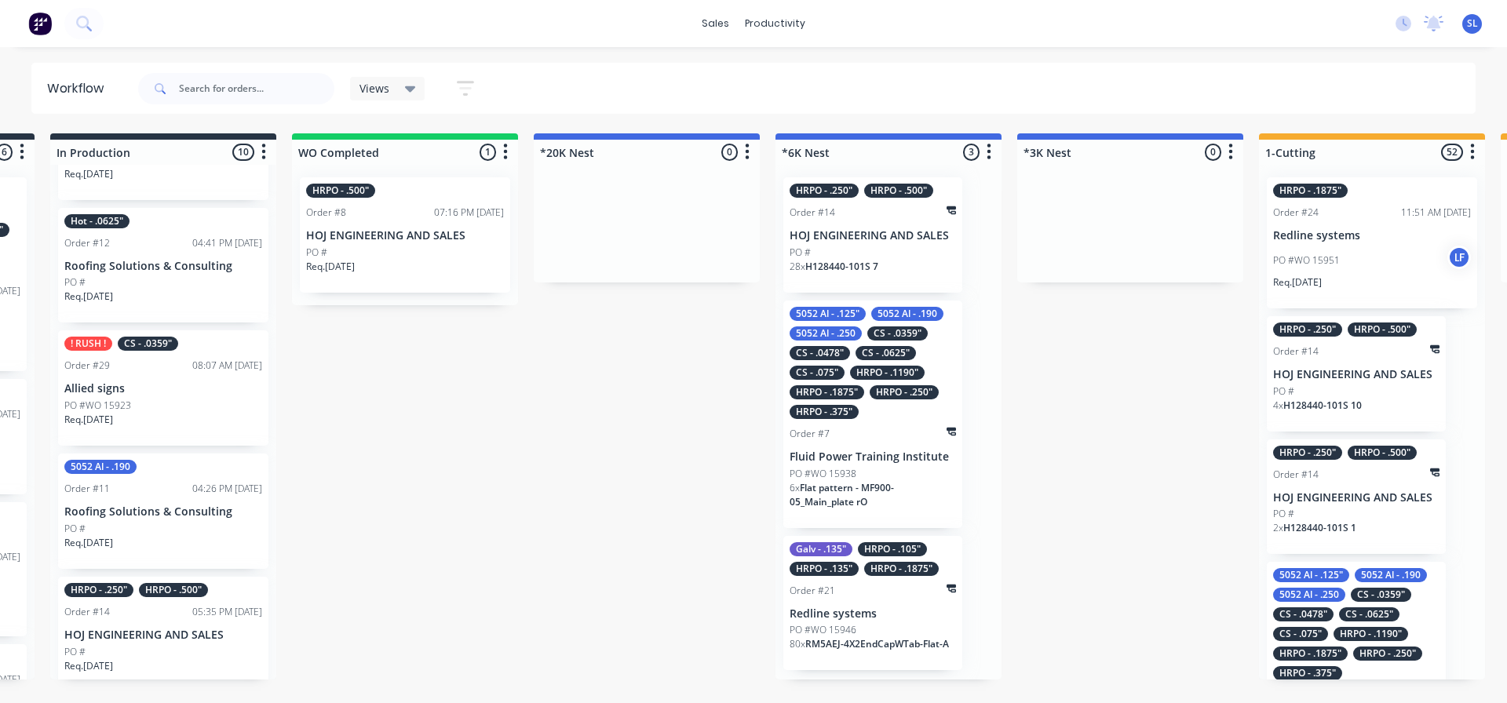
click at [848, 396] on div "HRPO - .1875"" at bounding box center [827, 392] width 75 height 14
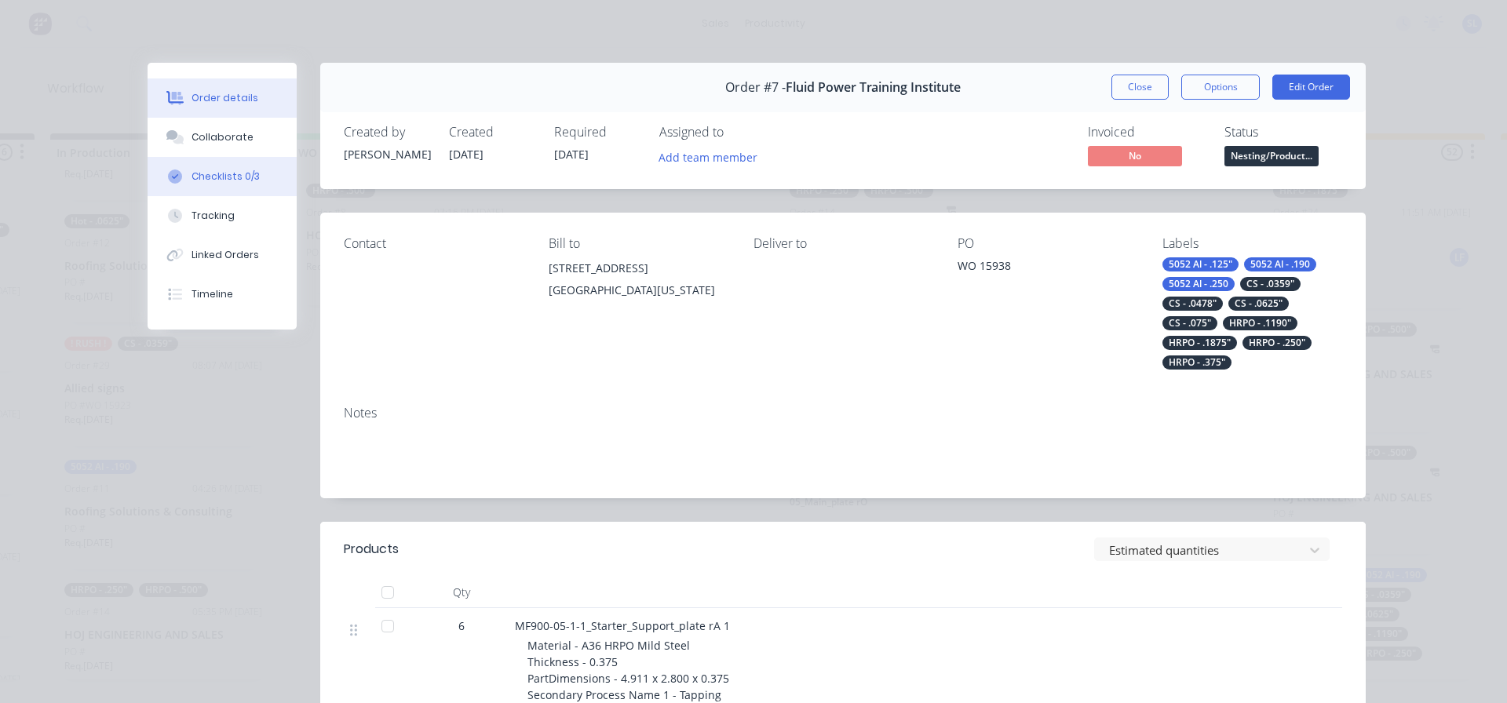
click at [226, 183] on div "Checklists 0/3" at bounding box center [226, 177] width 68 height 14
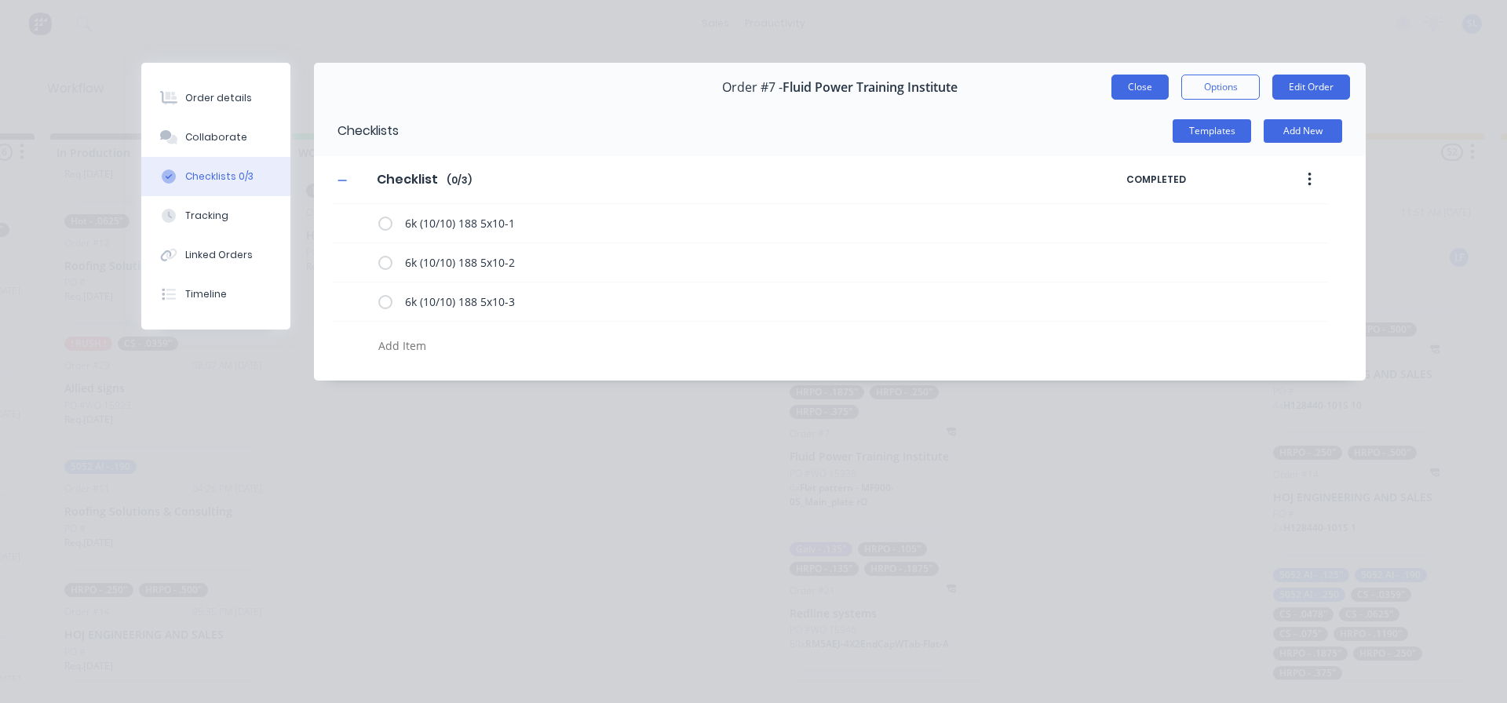
click at [1130, 93] on button "Close" at bounding box center [1139, 87] width 57 height 25
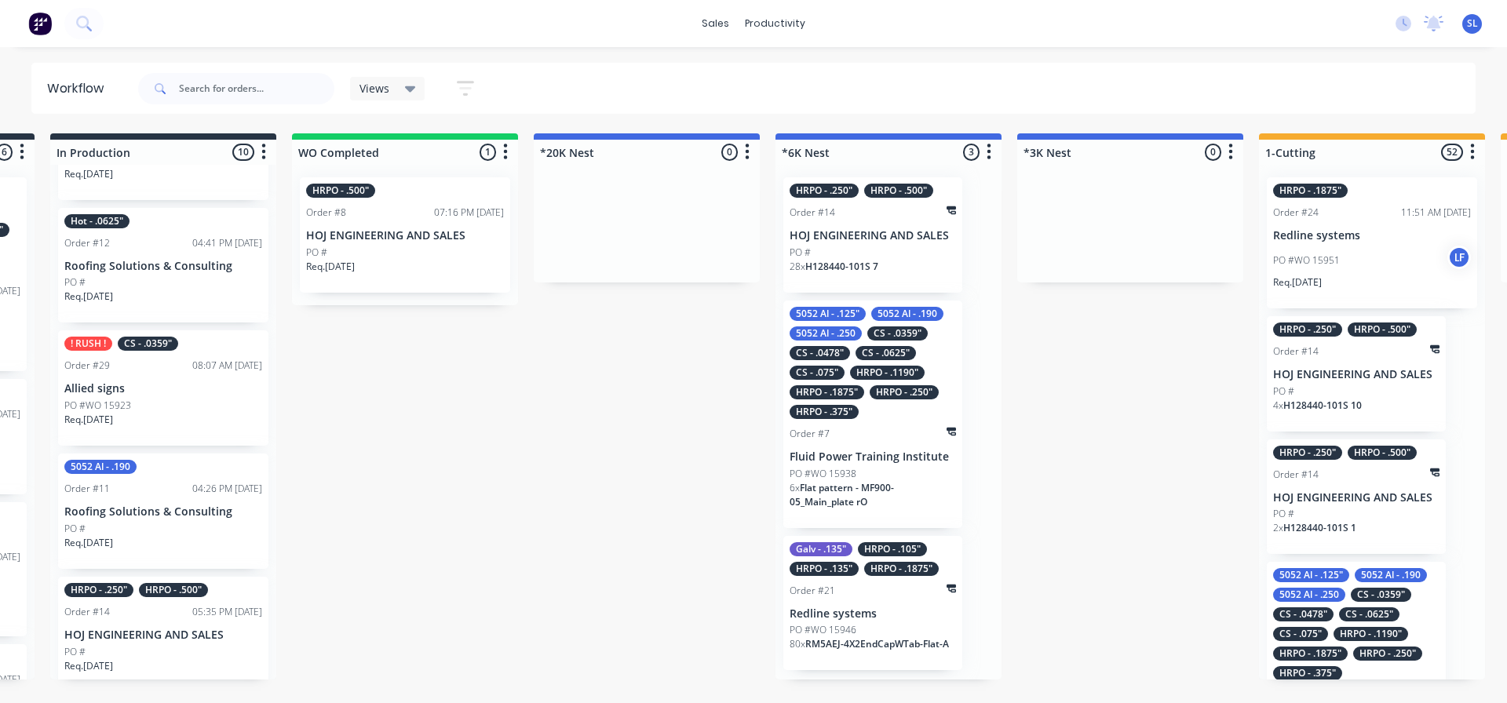
click at [831, 586] on div "Order #21" at bounding box center [813, 591] width 46 height 14
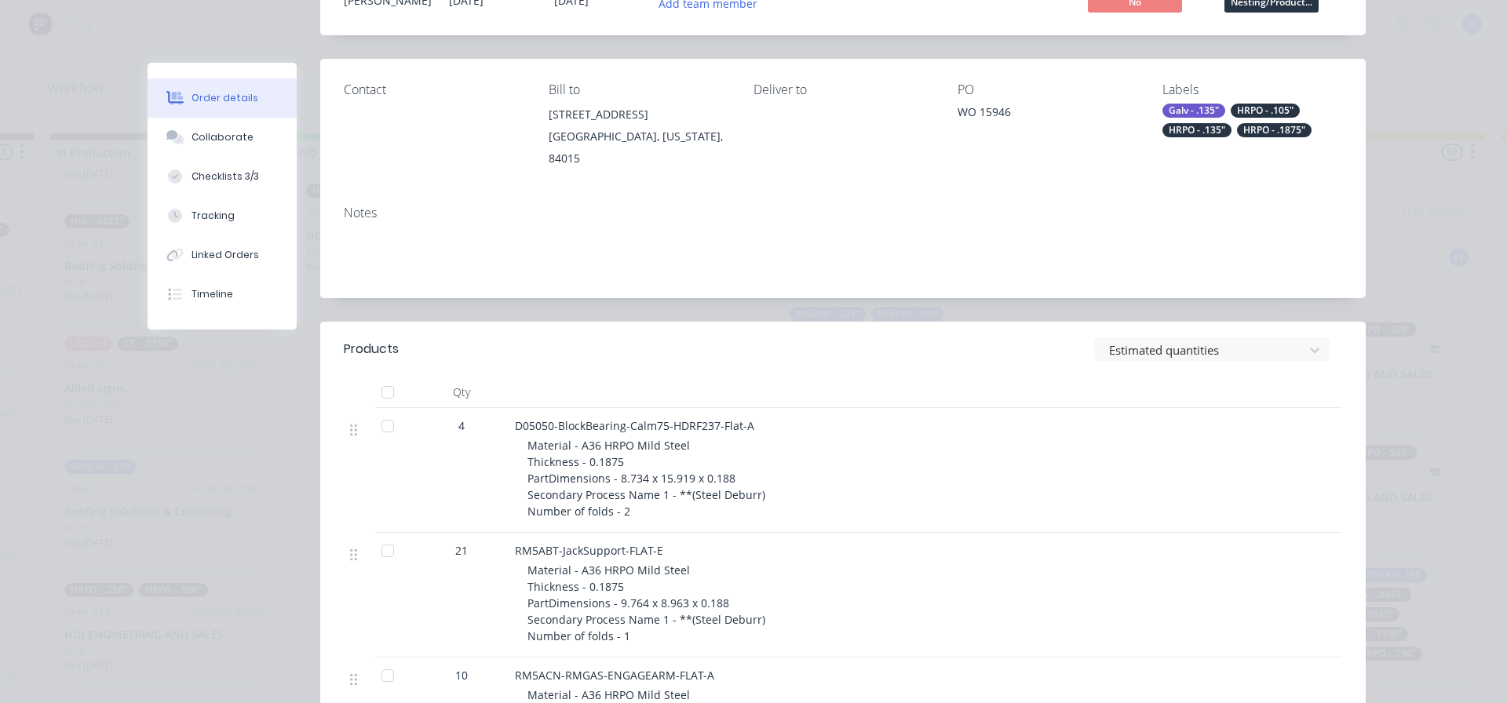
scroll to position [314, 0]
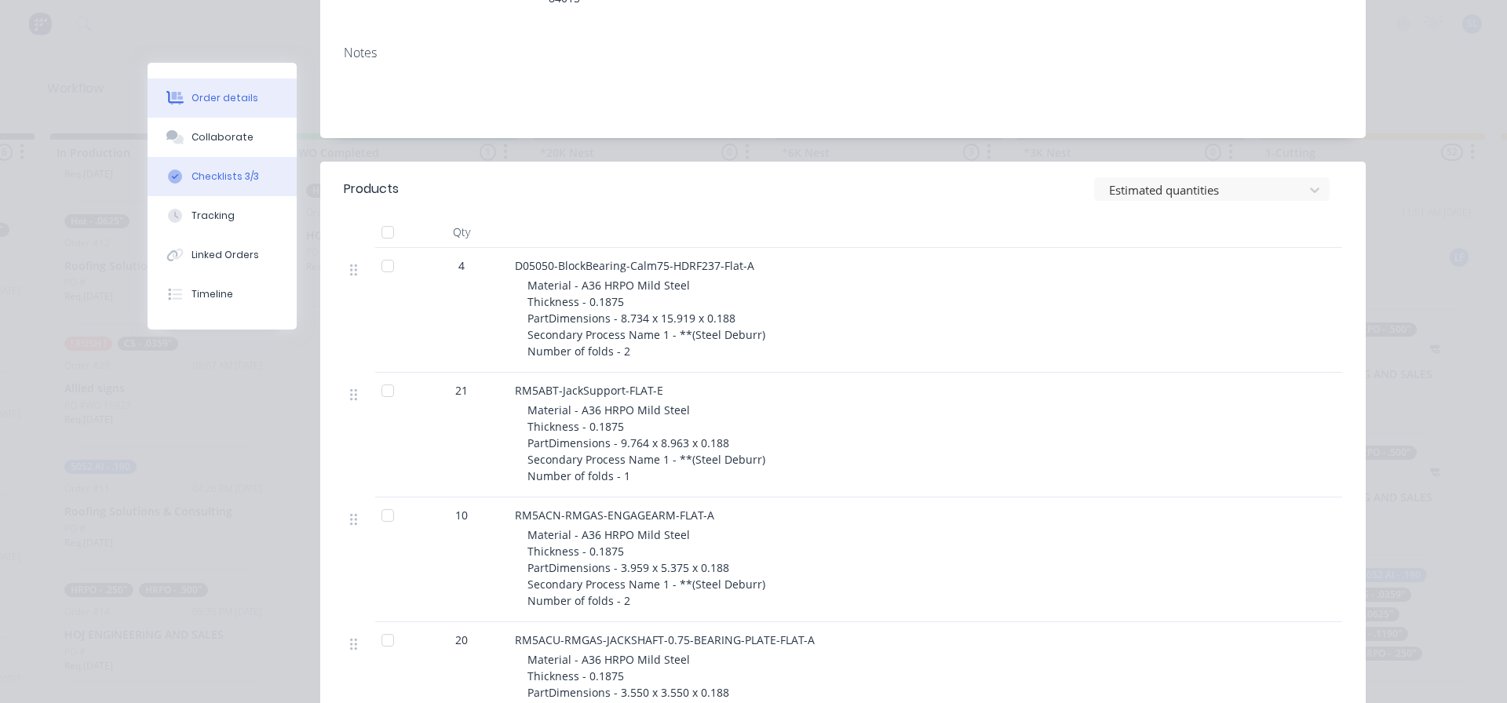
click at [236, 170] on div "Checklists 3/3" at bounding box center [226, 177] width 68 height 14
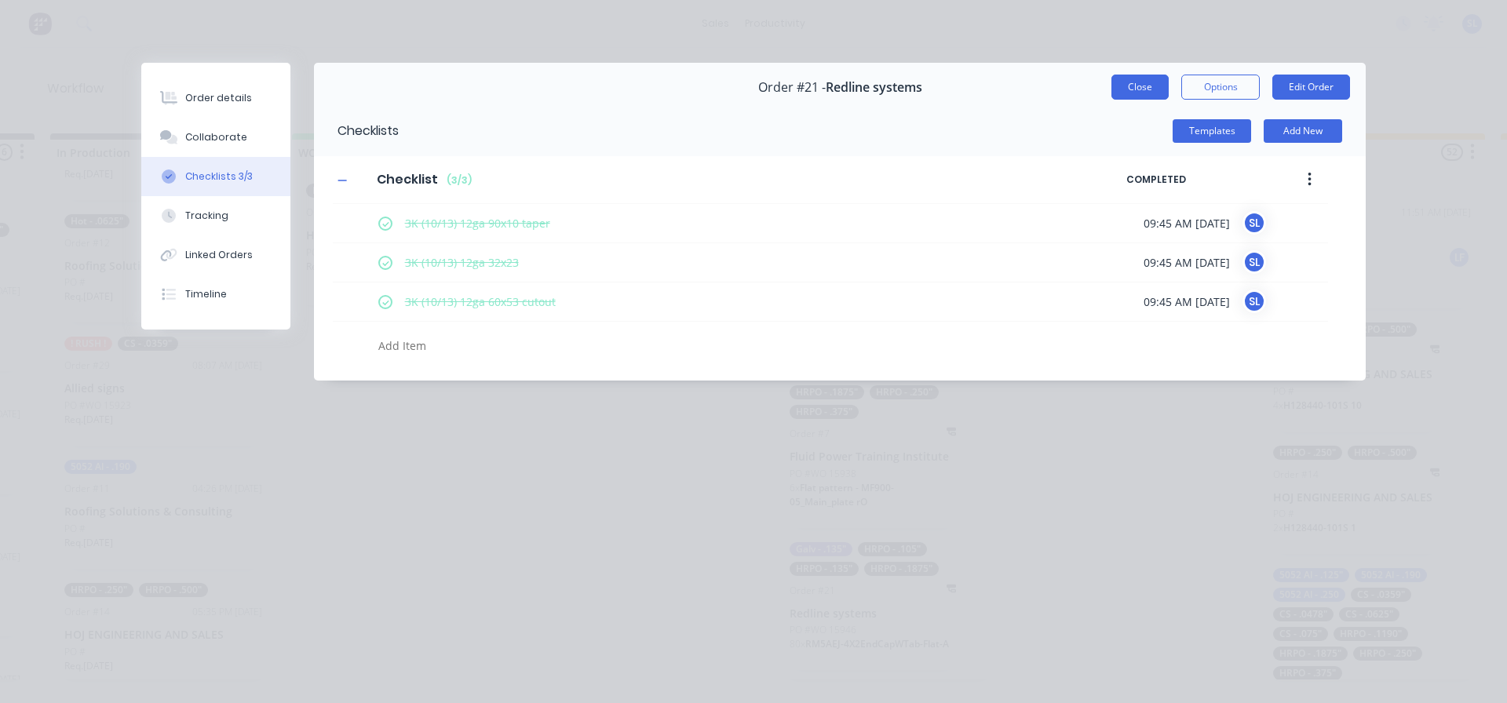
click at [1142, 86] on button "Close" at bounding box center [1139, 87] width 57 height 25
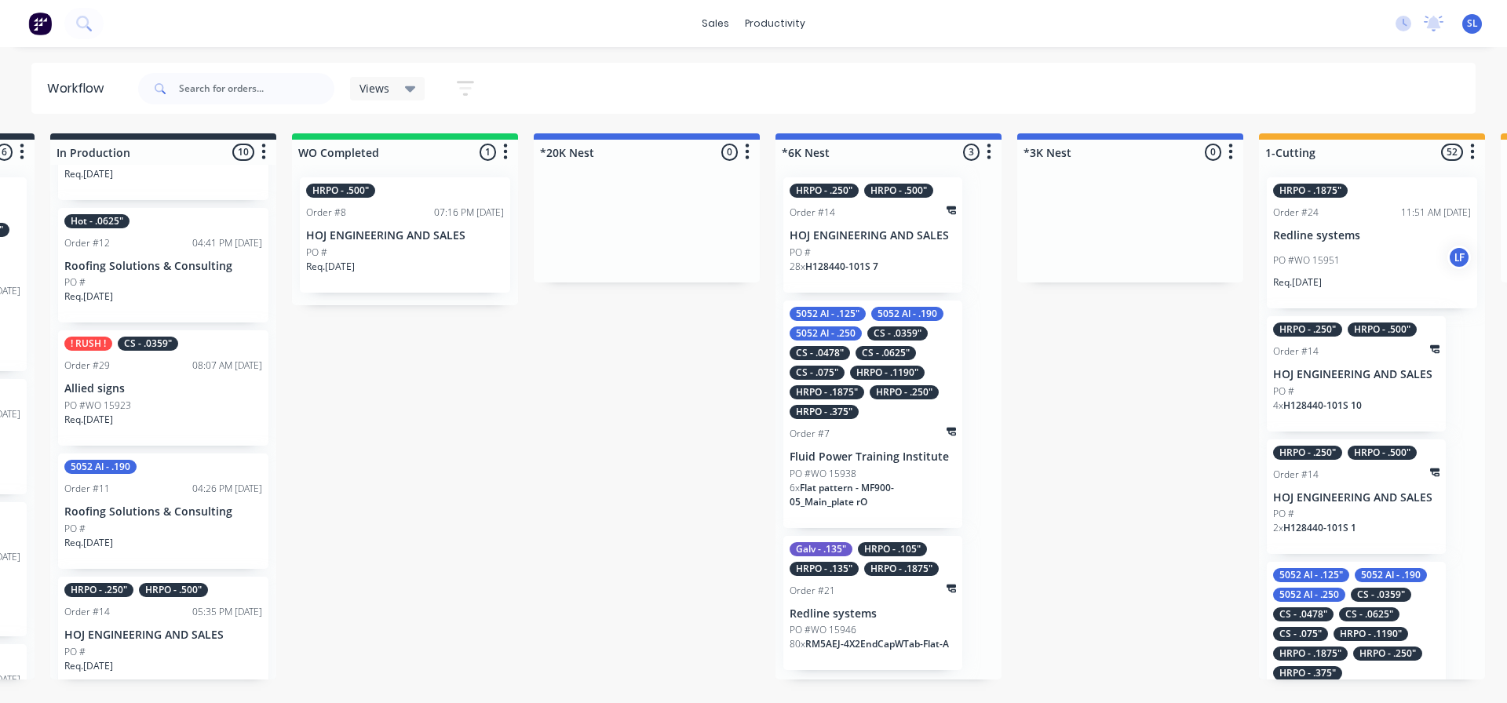
click at [894, 609] on p "Redline systems" at bounding box center [873, 614] width 166 height 13
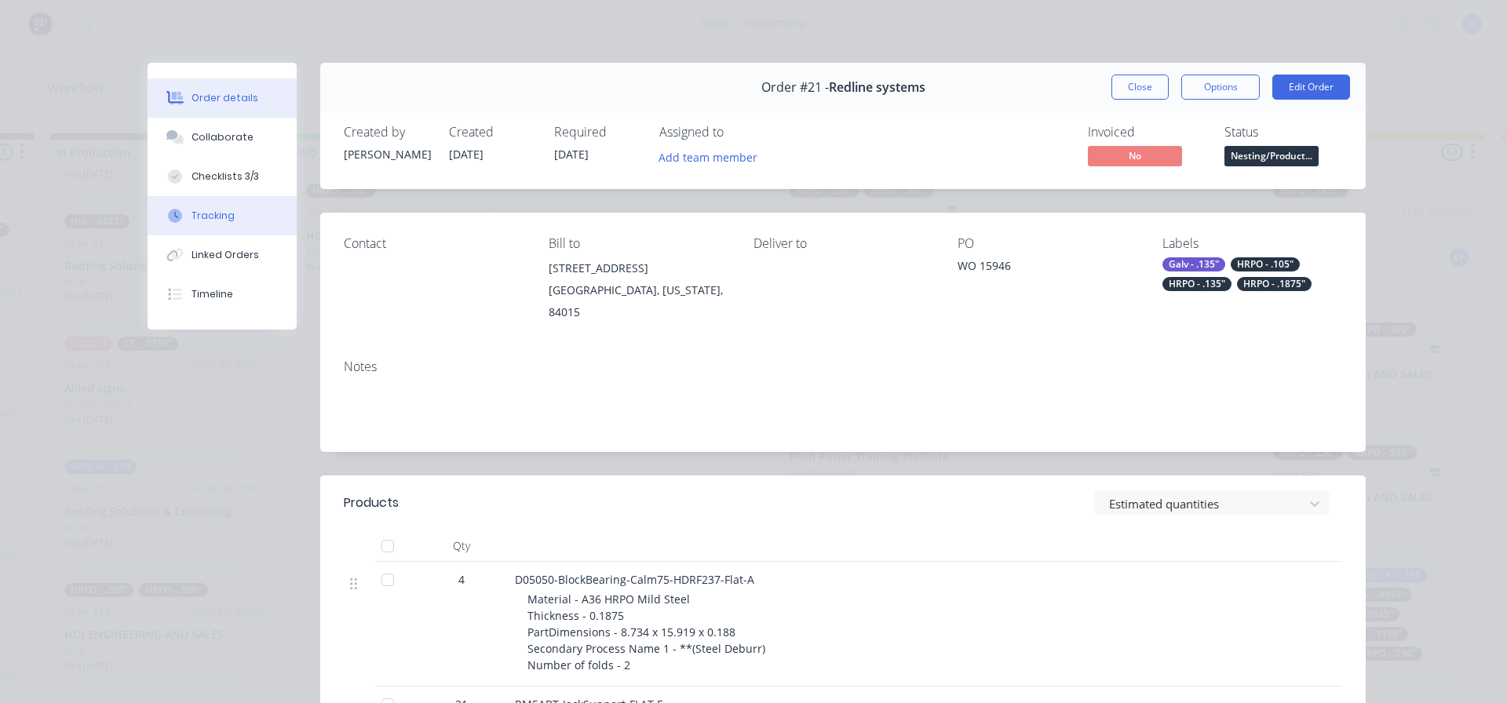
click at [226, 228] on button "Tracking" at bounding box center [222, 215] width 149 height 39
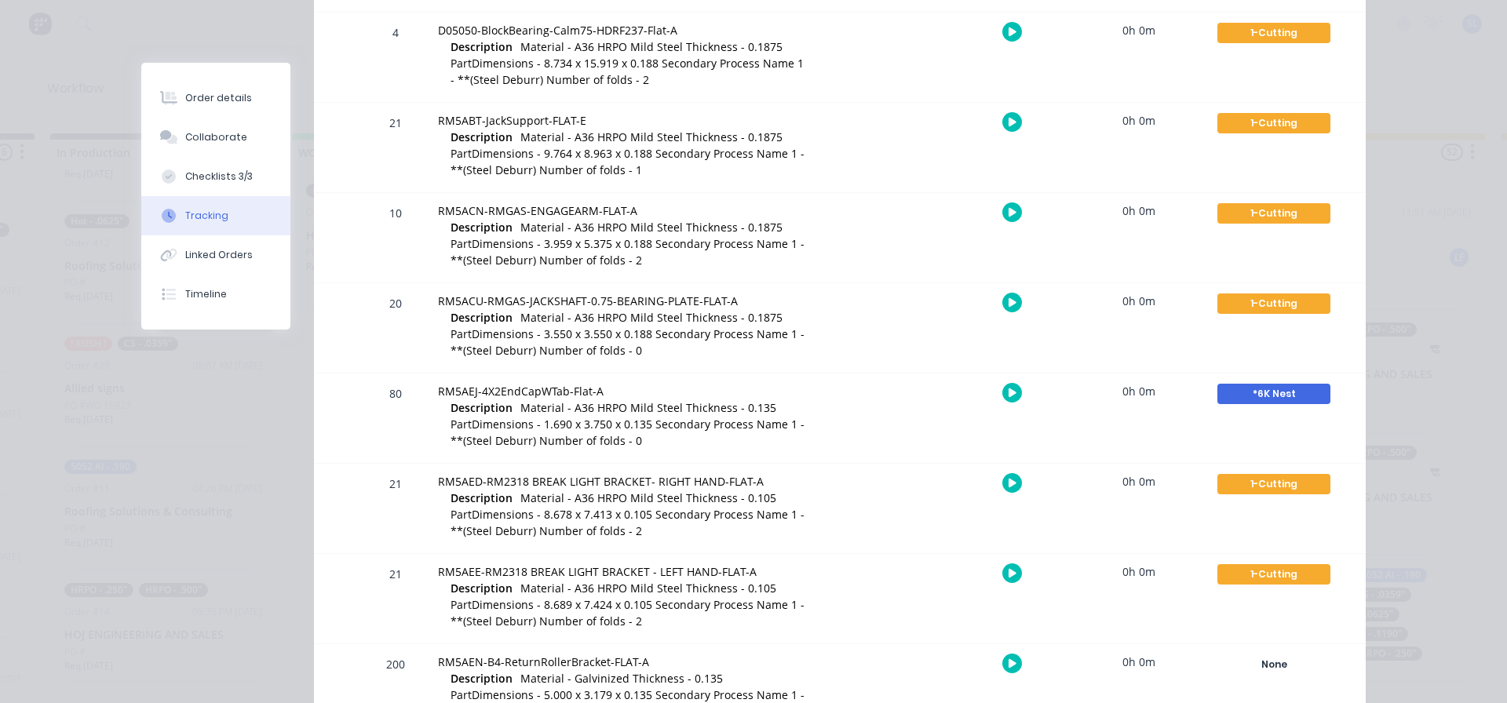
scroll to position [497, 0]
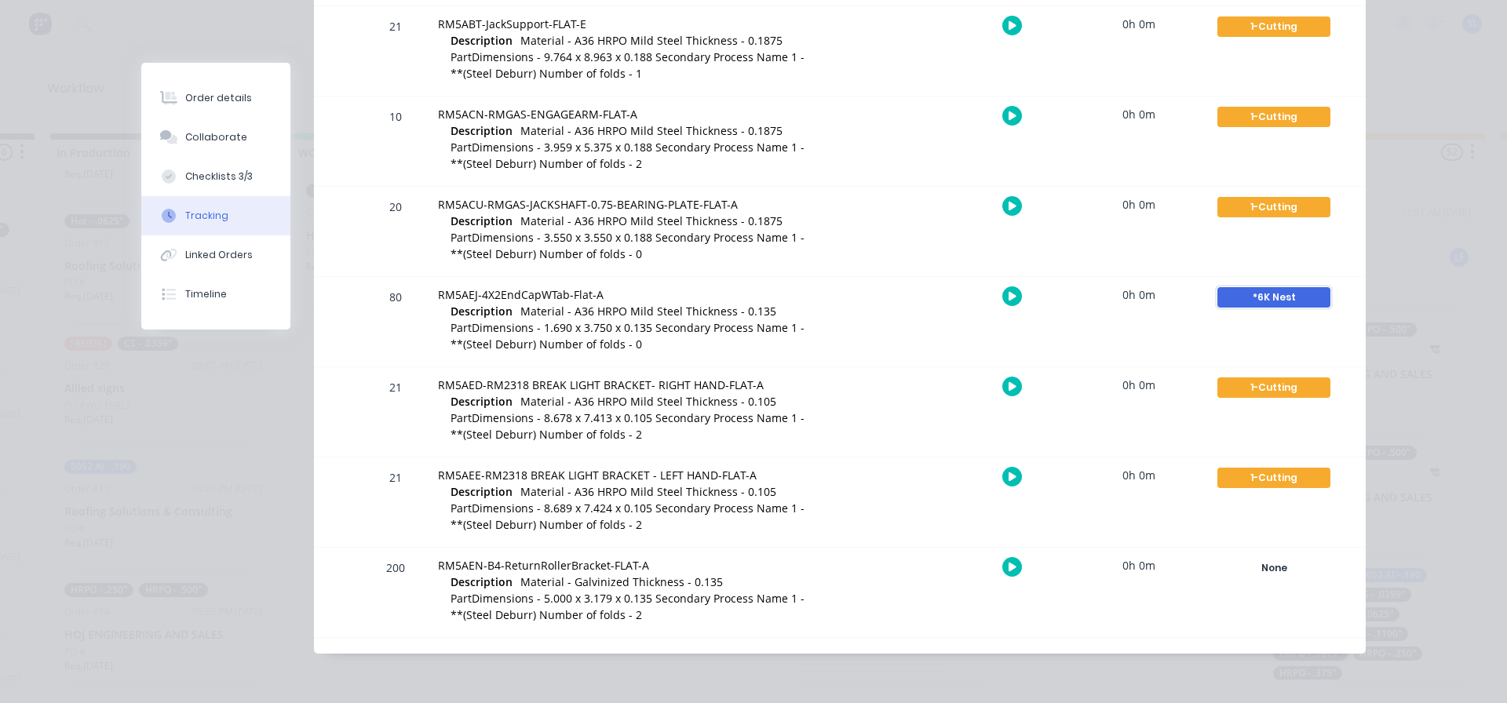
click at [1257, 301] on div "*6K Nest" at bounding box center [1273, 297] width 113 height 20
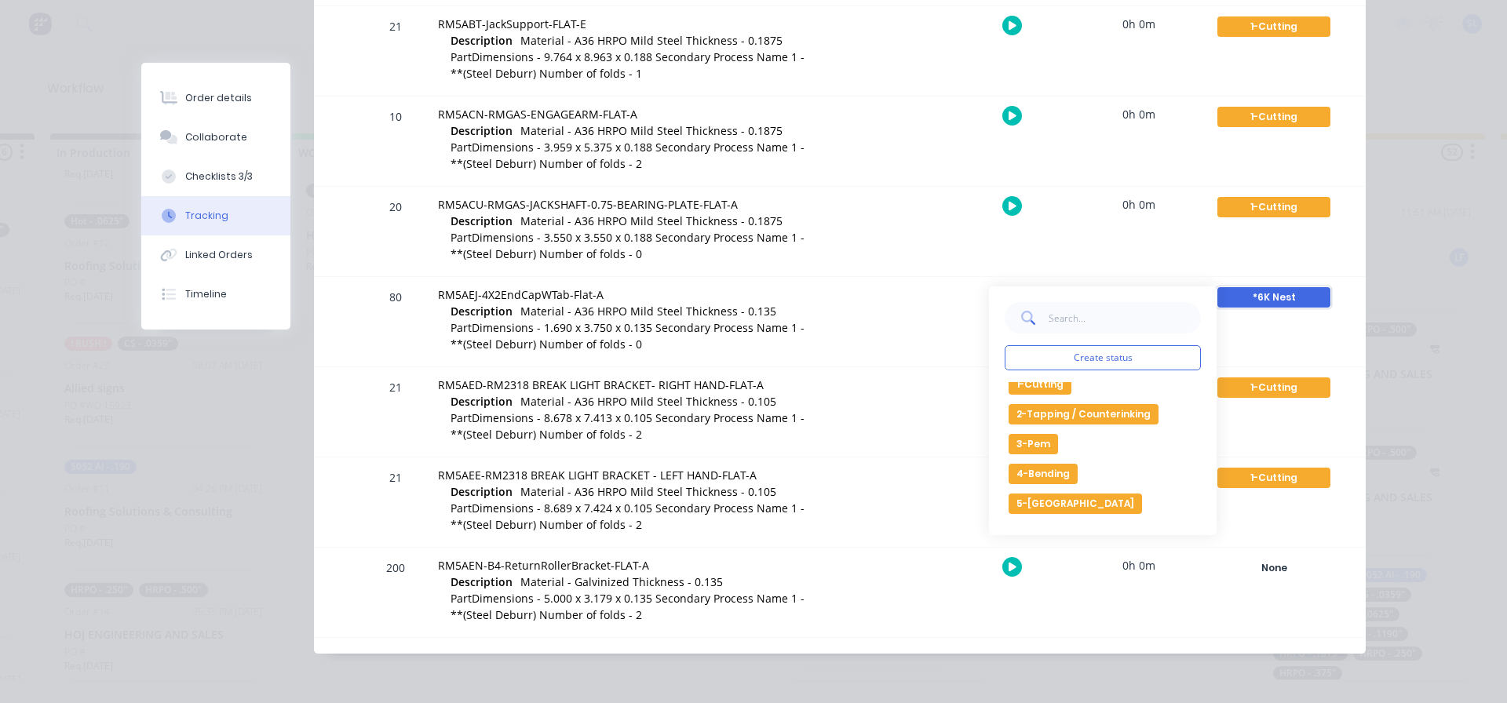
scroll to position [78, 0]
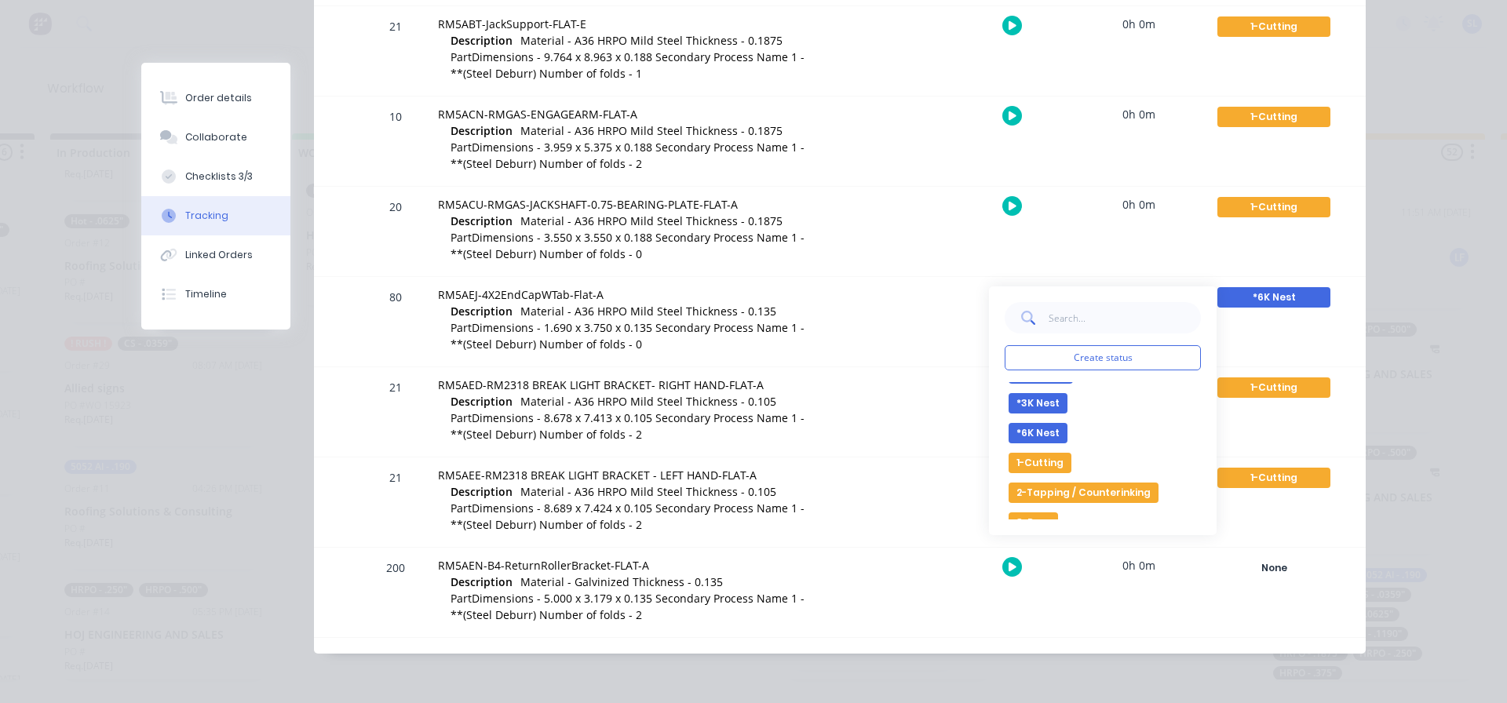
click at [1406, 445] on div "Order details Collaborate Checklists 3/3 Tracking Linked Orders Timeline Order …" at bounding box center [753, 351] width 1507 height 703
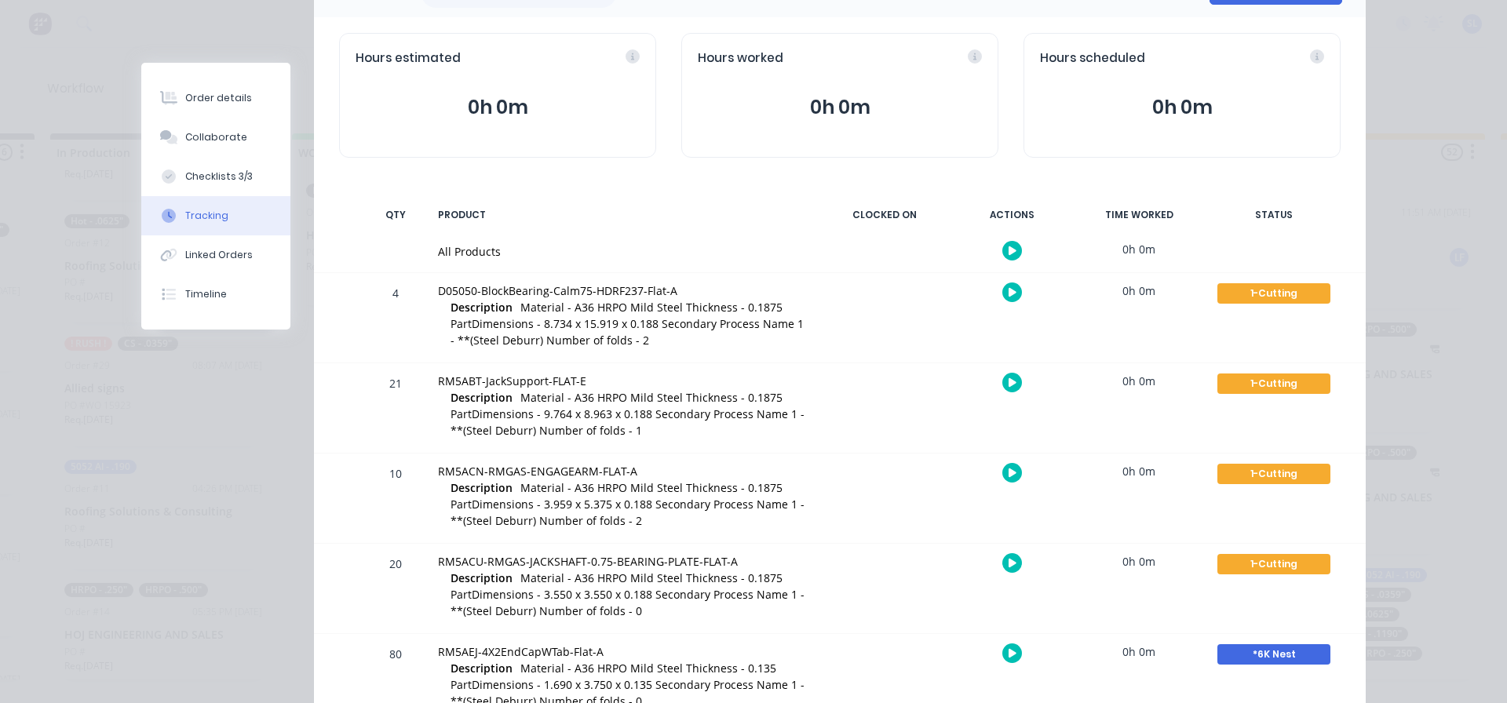
scroll to position [0, 0]
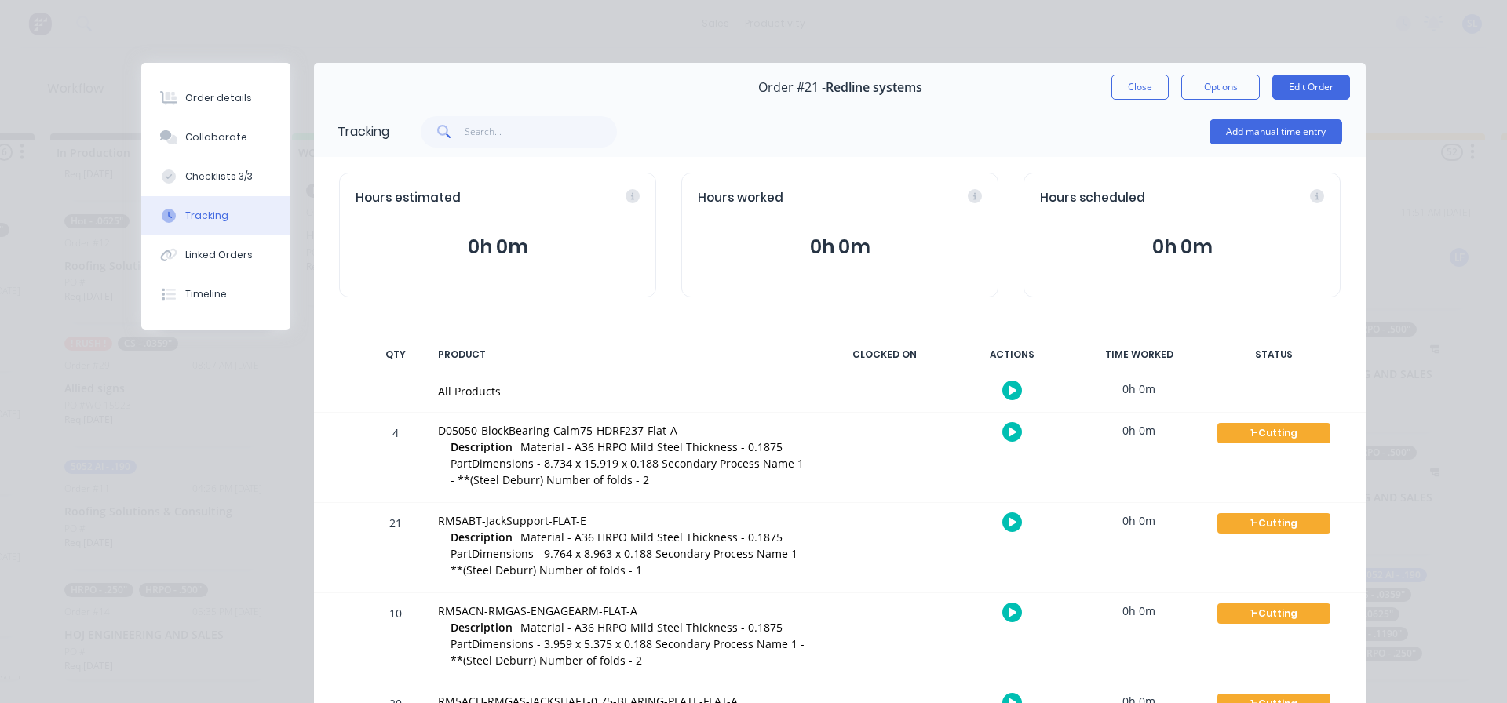
click at [1119, 100] on div "Order #21 - Redline systems Close Options Edit Order" at bounding box center [840, 87] width 1052 height 49
click at [214, 174] on div "Checklists 3/3" at bounding box center [219, 177] width 68 height 14
type textarea "x"
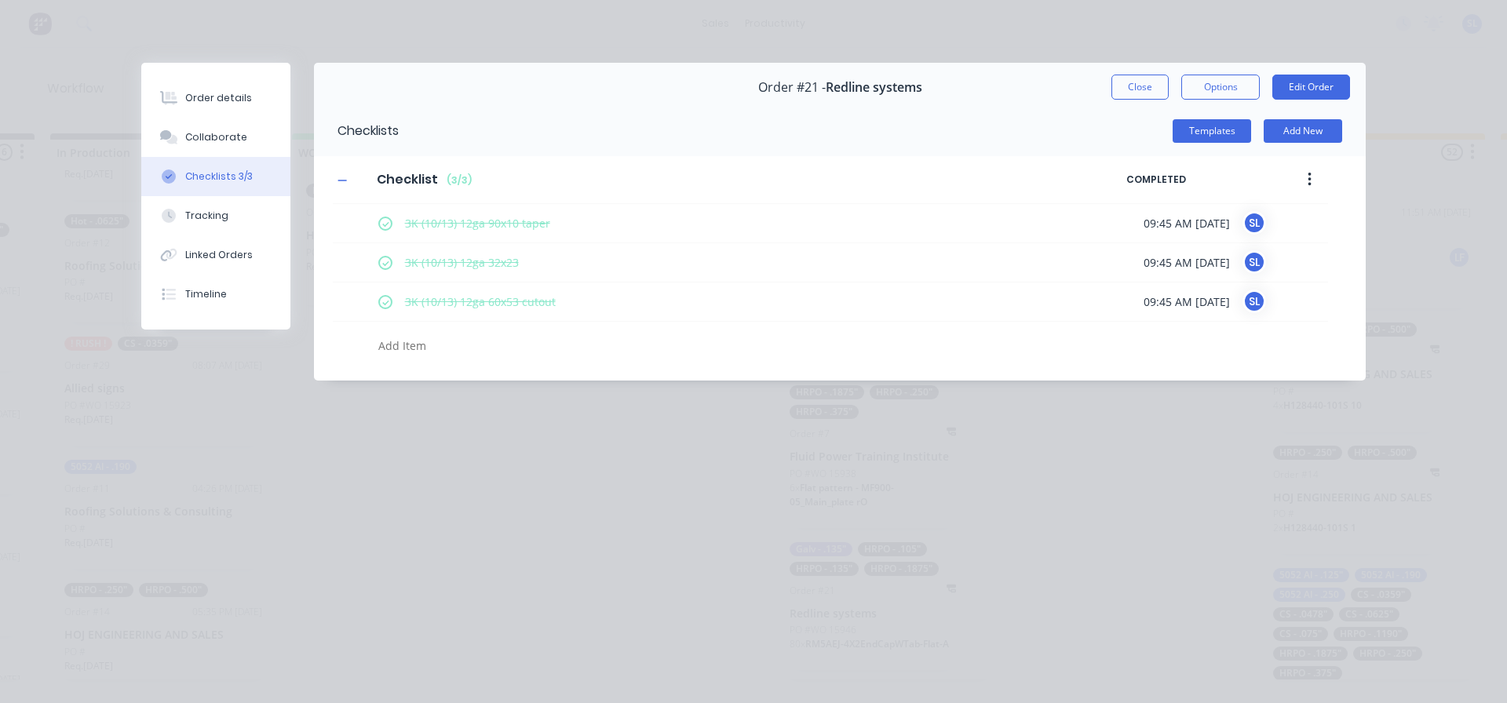
click at [1140, 102] on div "Order #21 - Redline systems Close Options Edit Order" at bounding box center [840, 87] width 1052 height 49
click at [1142, 90] on button "Close" at bounding box center [1139, 87] width 57 height 25
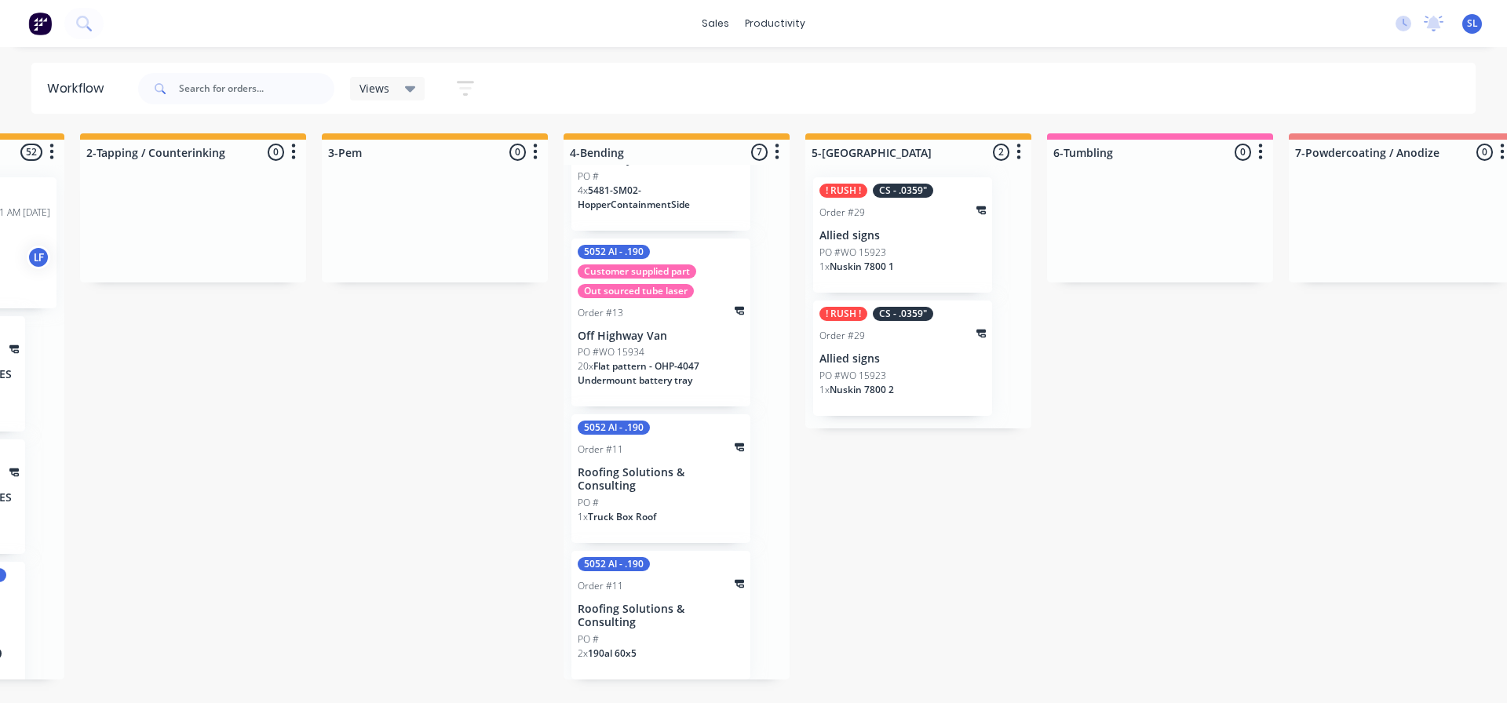
scroll to position [486, 0]
click at [706, 532] on div "1 x Truck Box Roof" at bounding box center [661, 522] width 166 height 27
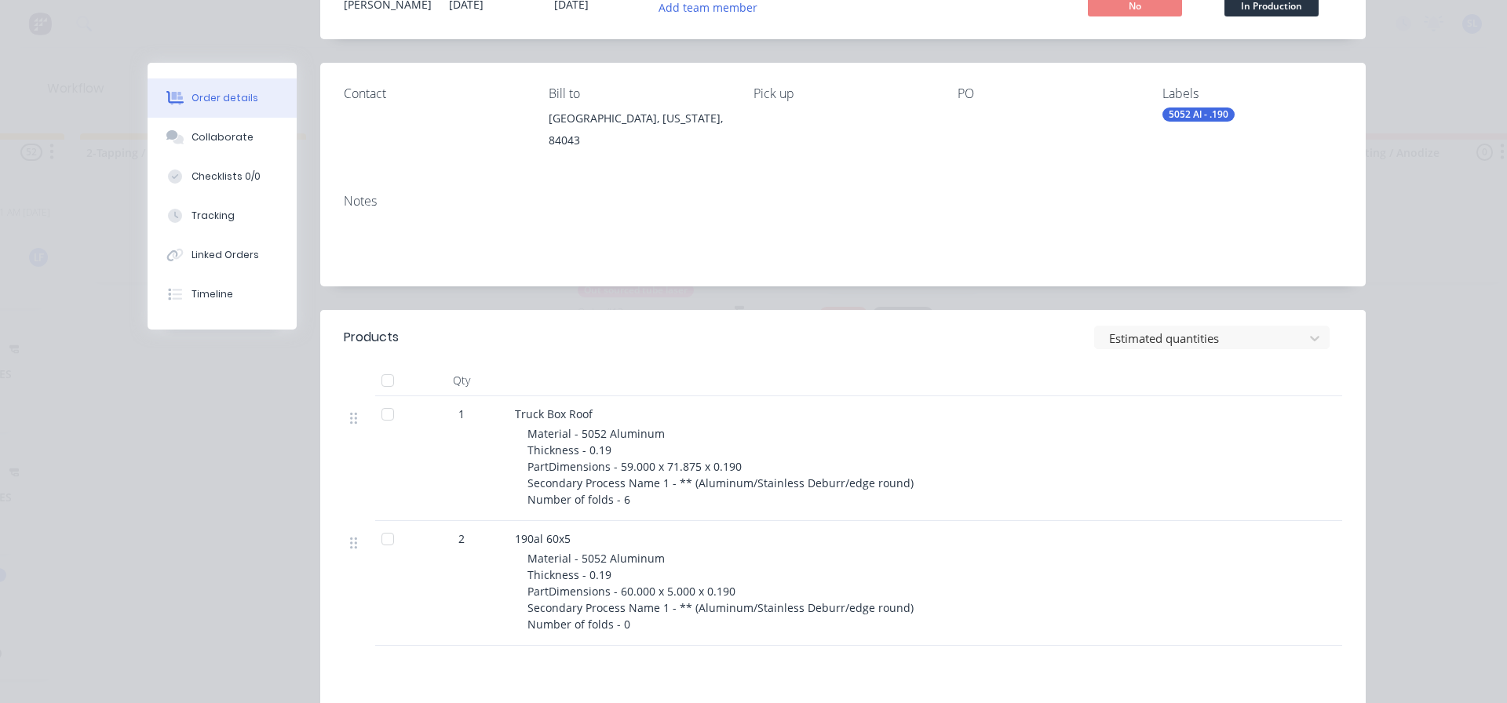
scroll to position [0, 0]
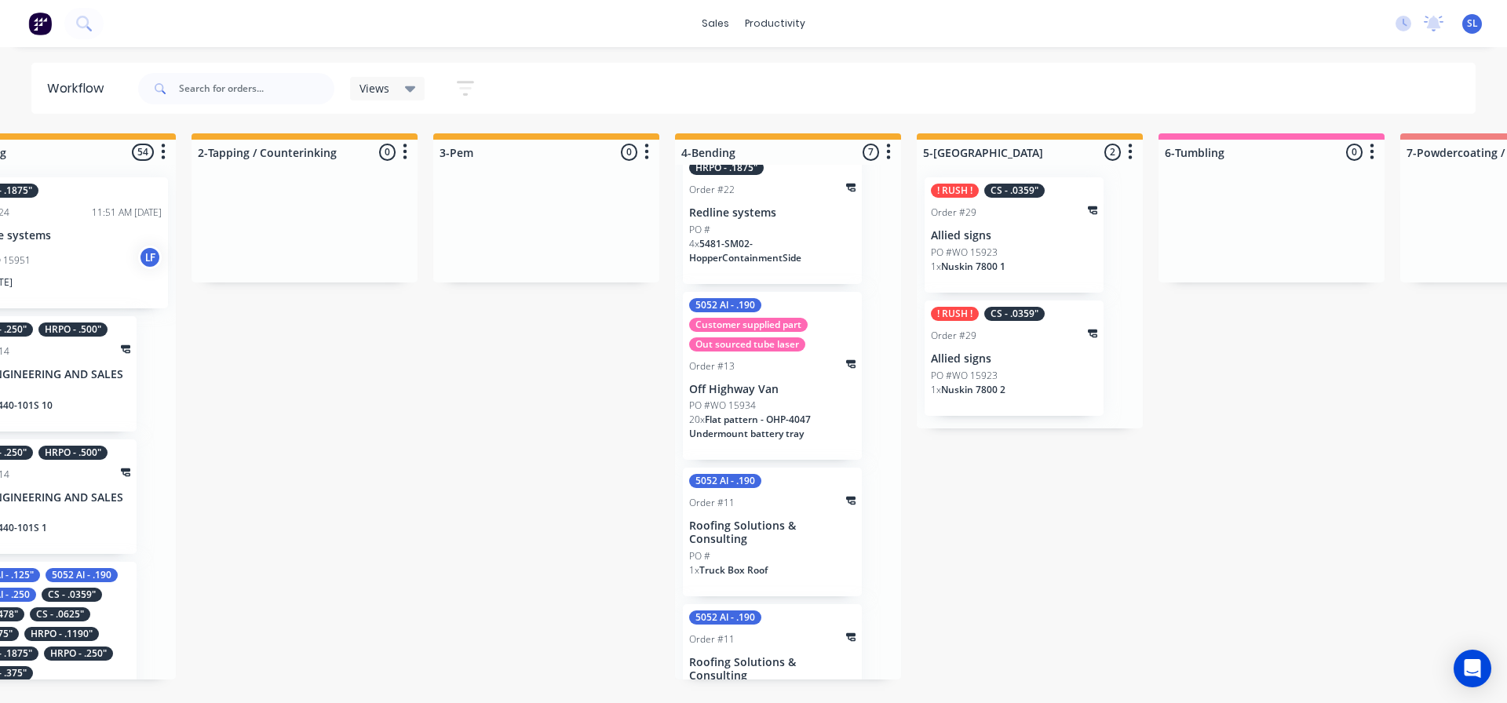
scroll to position [486, 0]
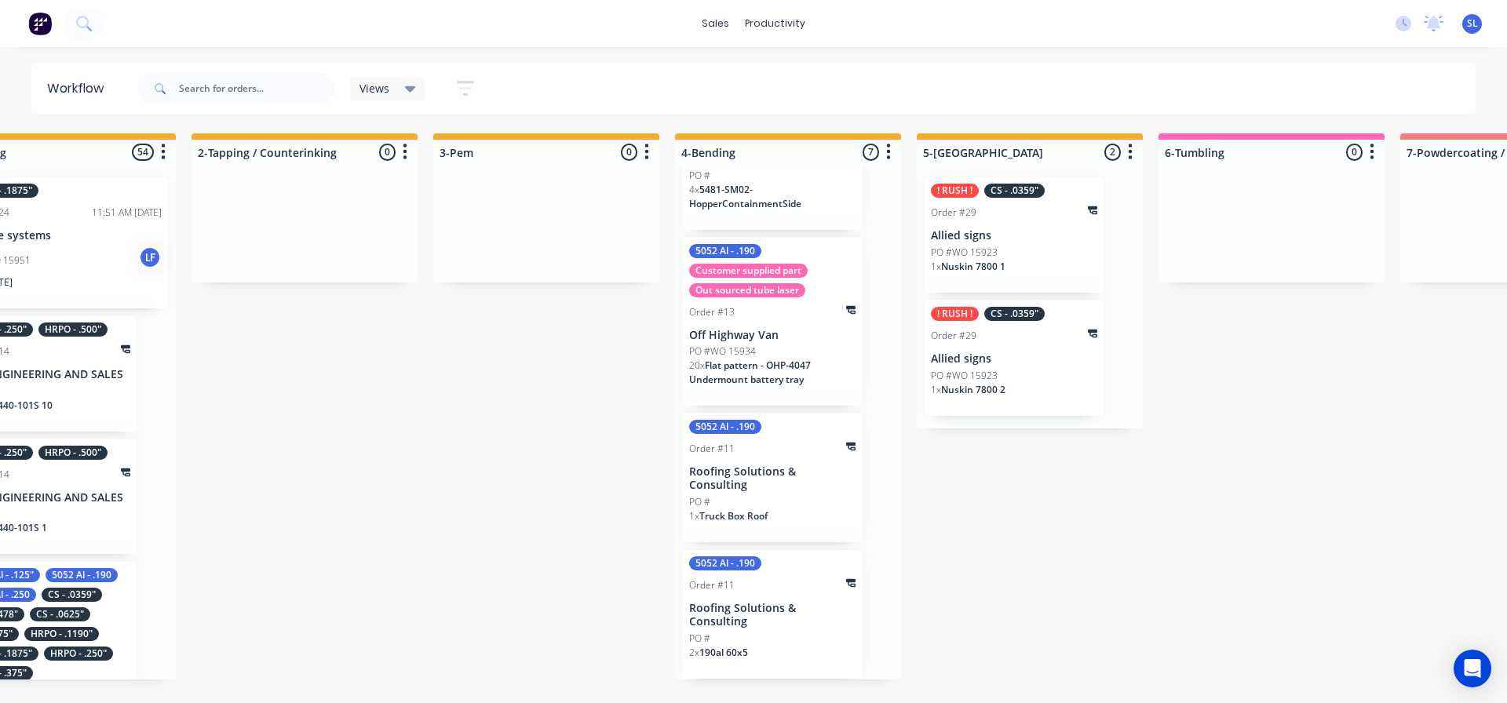
click at [812, 344] on div "5052 Al - .190 Customer supplied part Out sourced tube laser Order #13 Off High…" at bounding box center [772, 322] width 179 height 169
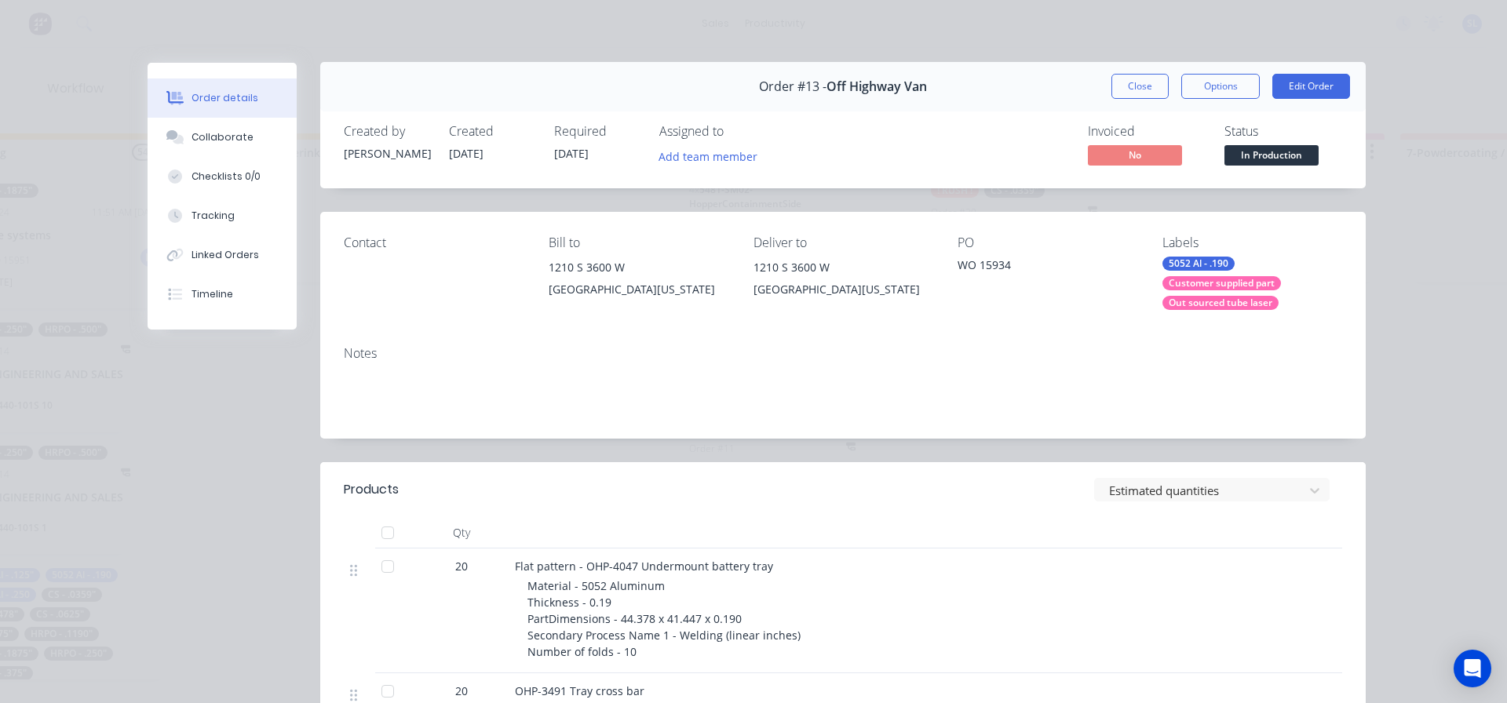
scroll to position [0, 0]
click at [224, 144] on button "Collaborate" at bounding box center [222, 137] width 149 height 39
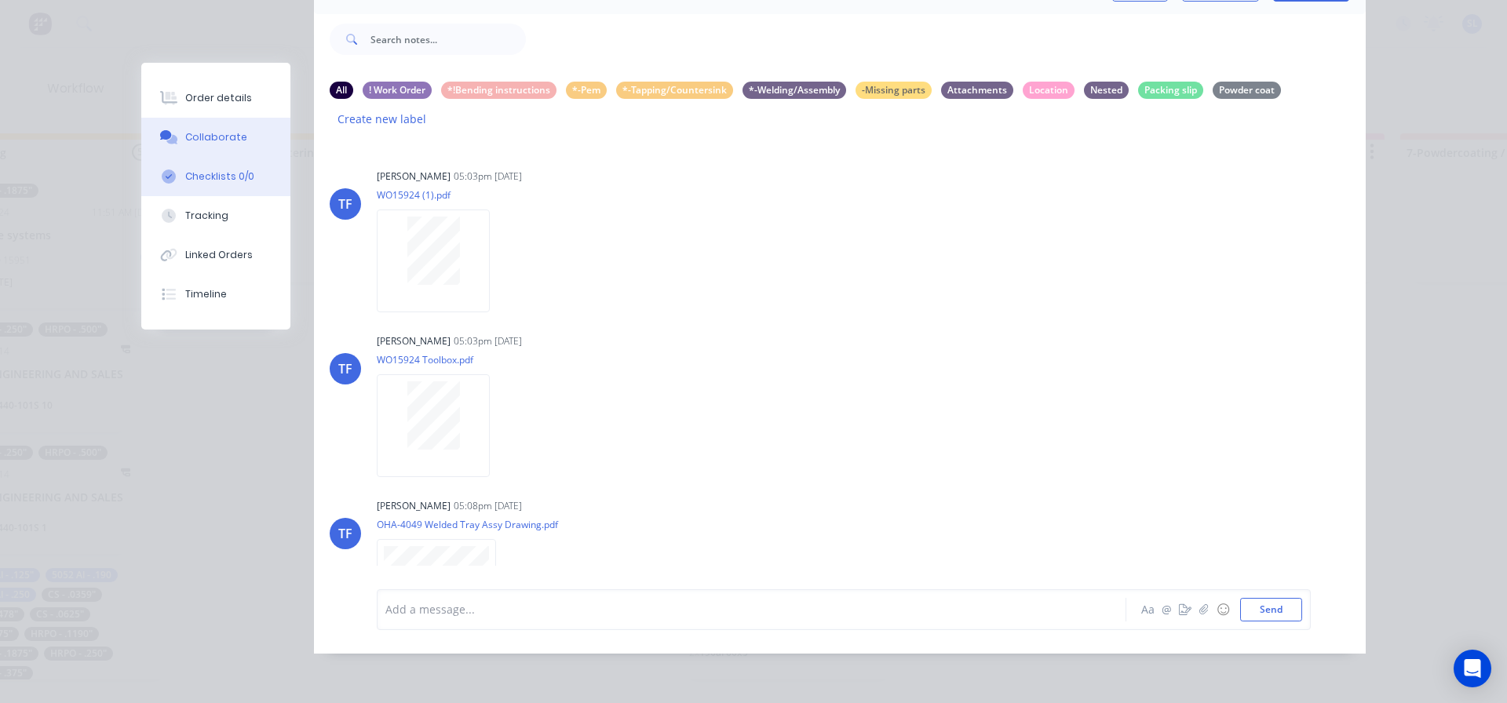
click at [198, 185] on button "Checklists 0/0" at bounding box center [215, 176] width 149 height 39
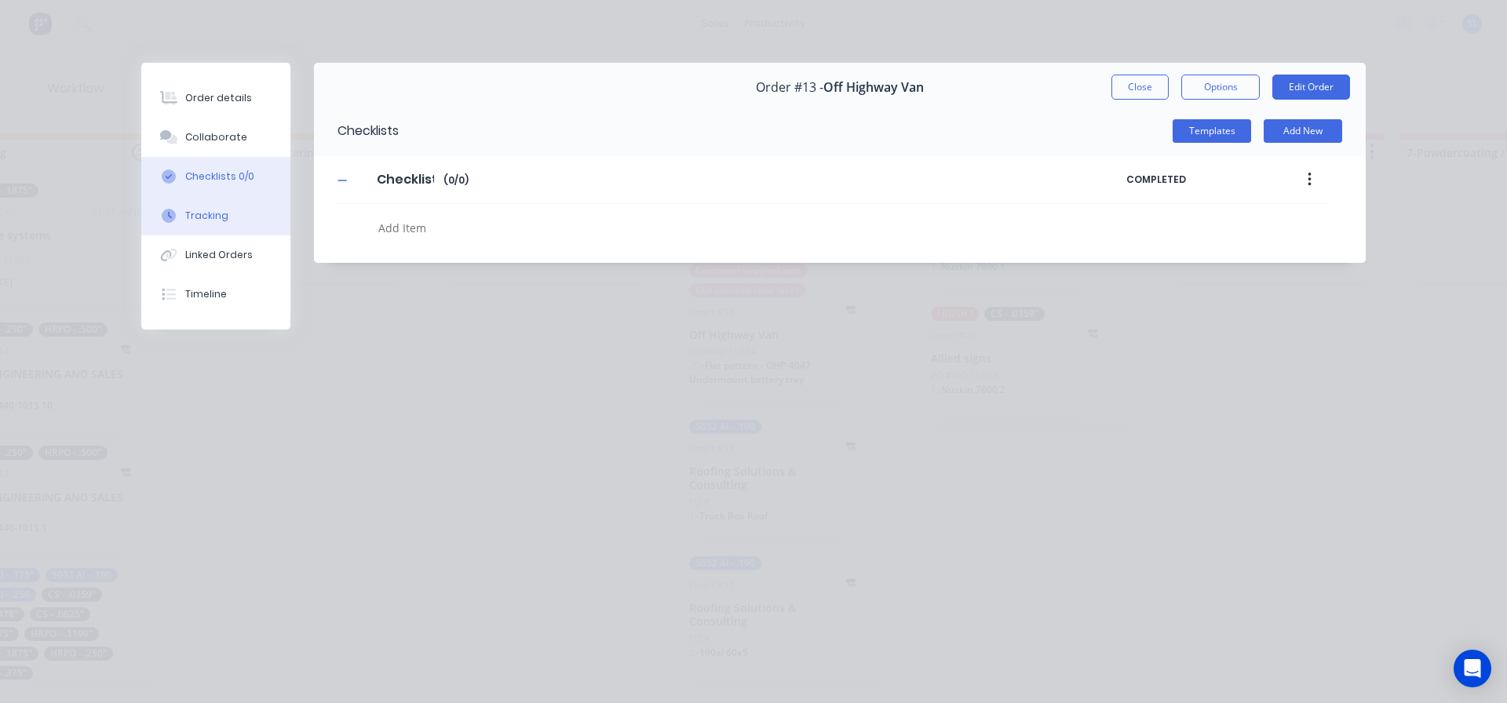
click at [211, 223] on button "Tracking" at bounding box center [215, 215] width 149 height 39
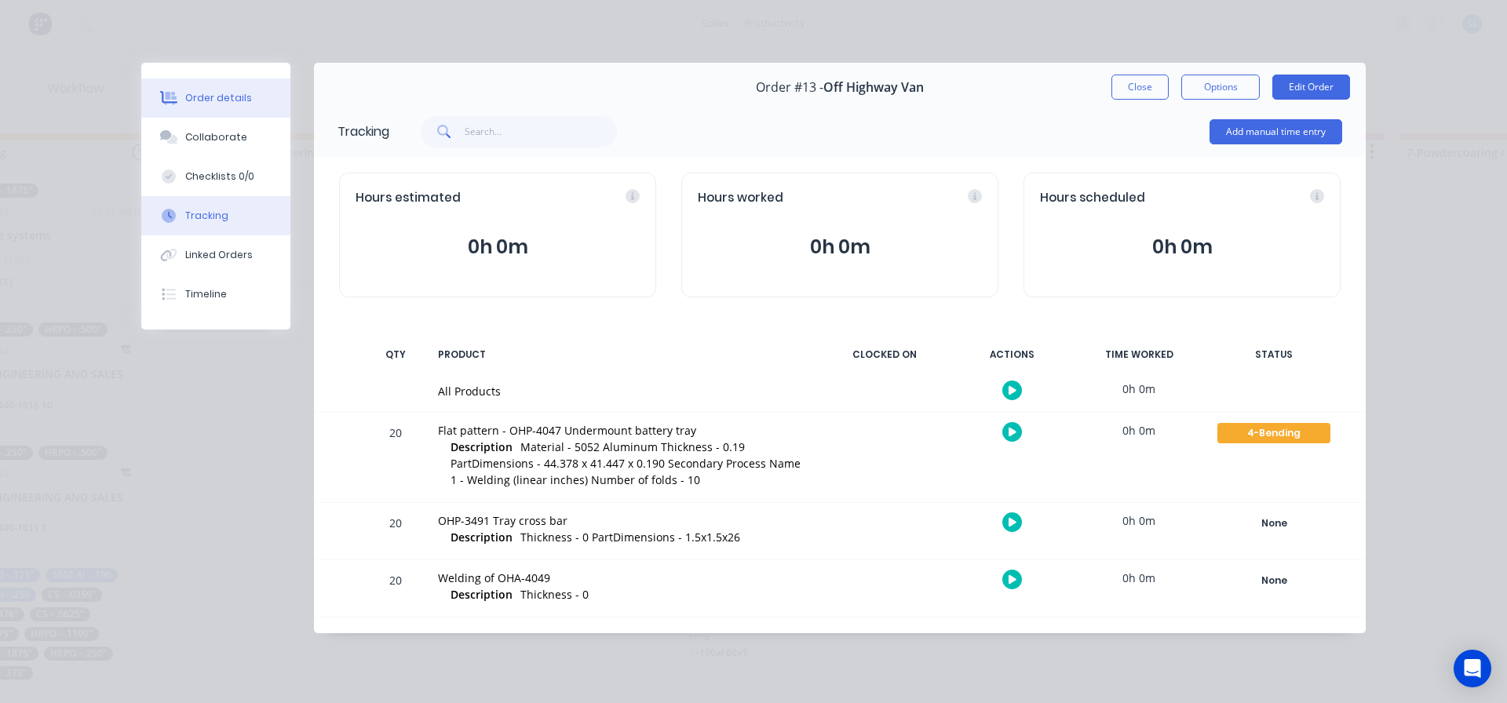
click at [210, 112] on button "Order details" at bounding box center [215, 97] width 149 height 39
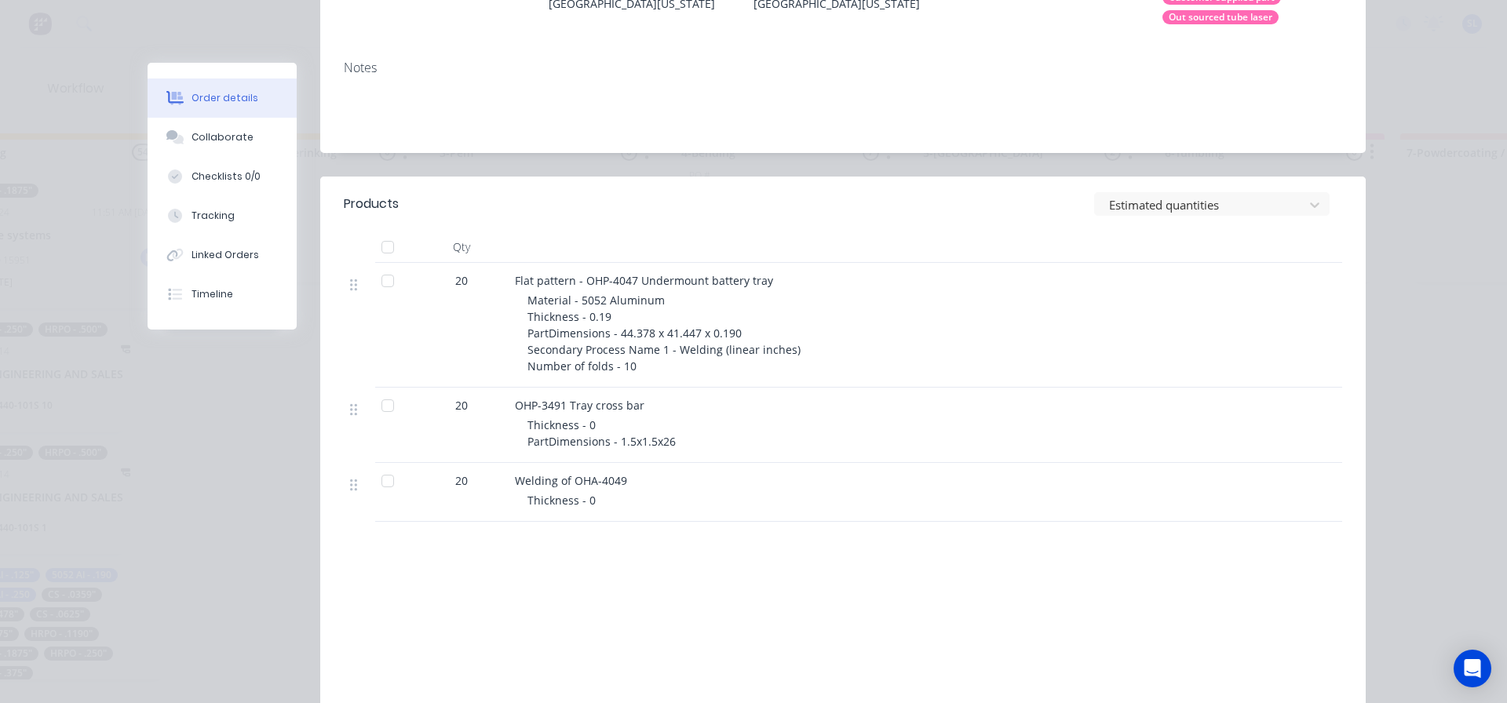
scroll to position [314, 0]
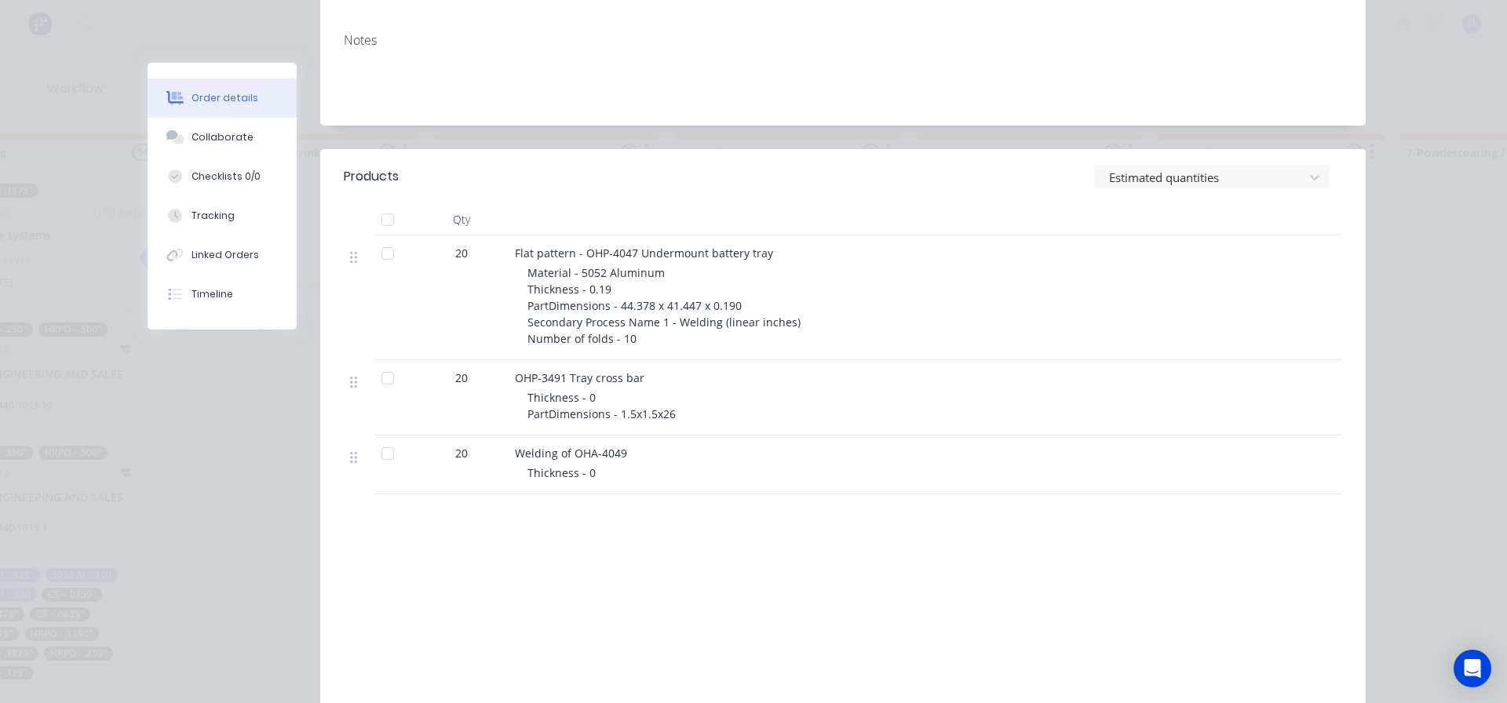
click at [940, 305] on div "Material - 5052 Aluminum Thickness - 0.19 PartDimensions - 44.378 x 41.447 x 0.…" at bounding box center [828, 306] width 603 height 82
click at [239, 126] on button "Collaborate" at bounding box center [222, 137] width 149 height 39
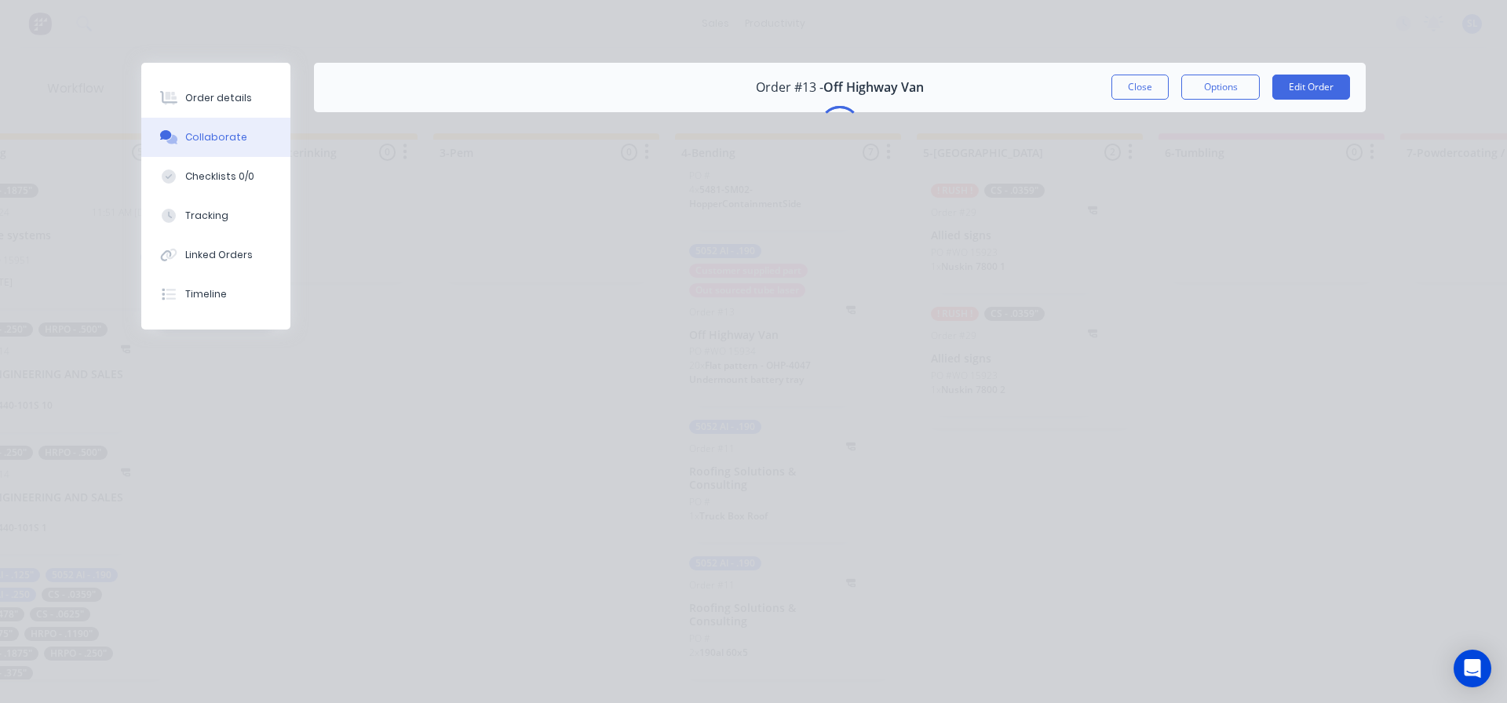
scroll to position [0, 0]
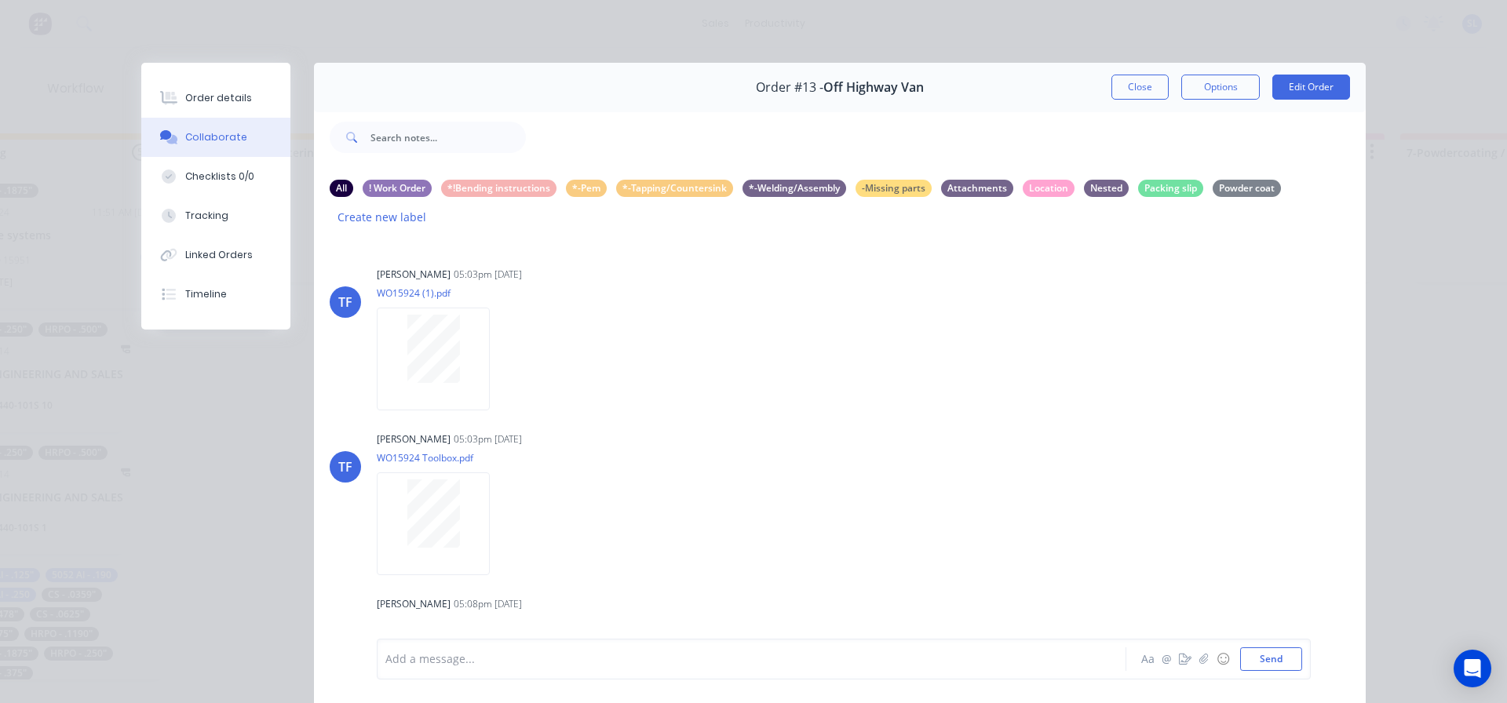
click at [100, 80] on div "Order details Collaborate Checklists 0/0 Tracking Linked Orders Timeline Order …" at bounding box center [753, 351] width 1507 height 703
click at [1117, 95] on button "Close" at bounding box center [1139, 87] width 57 height 25
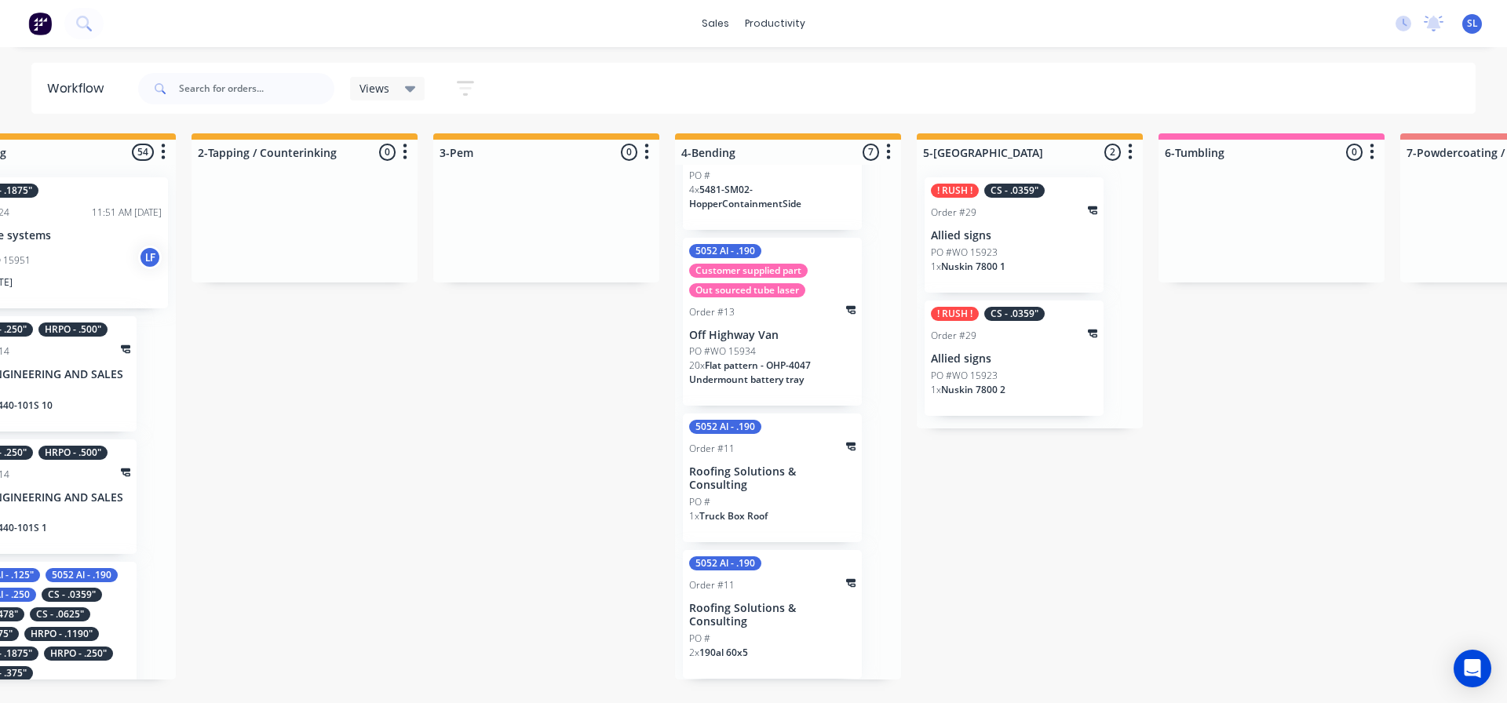
click at [350, 442] on div "!Missing parts 5 Sort By Created date Required date Order number Customer name …" at bounding box center [75, 406] width 4211 height 546
